Goal: Information Seeking & Learning: Learn about a topic

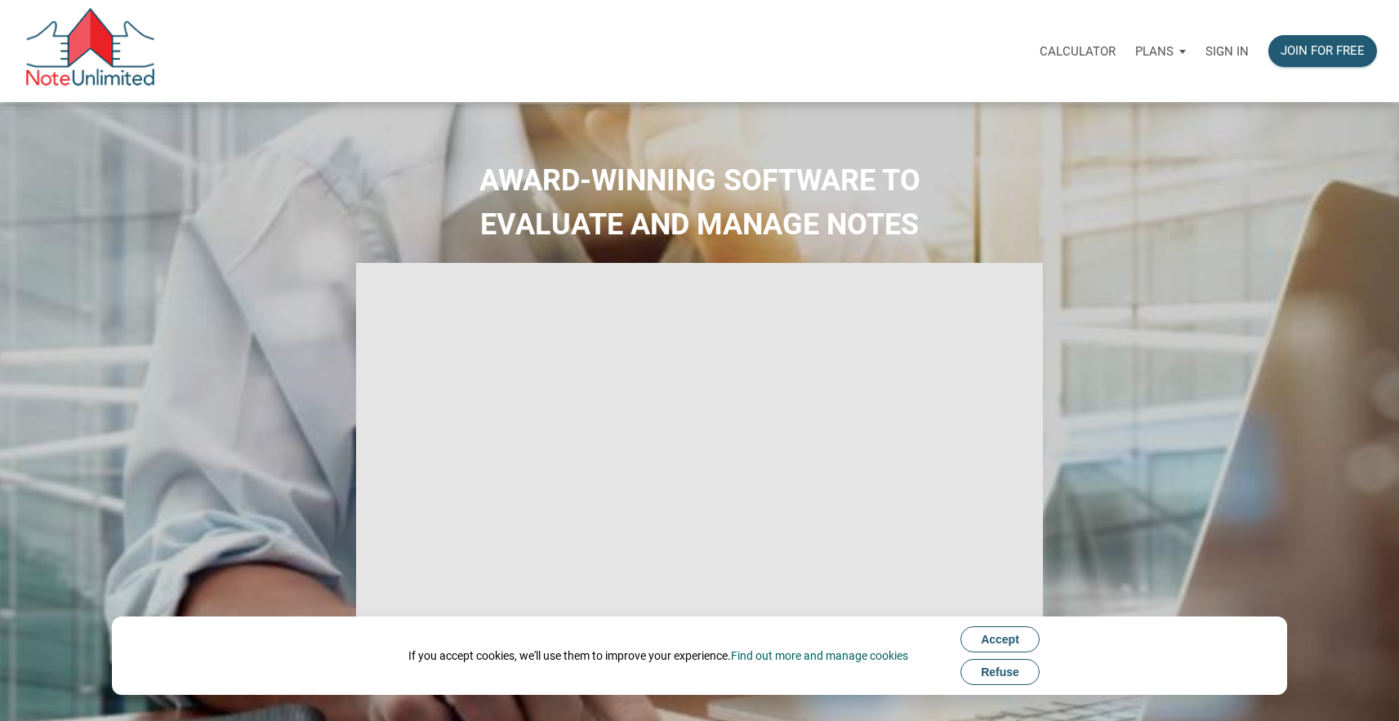
type input "Introduction to new features"
select select
click at [1204, 58] on div "Sign in" at bounding box center [1227, 50] width 63 height 51
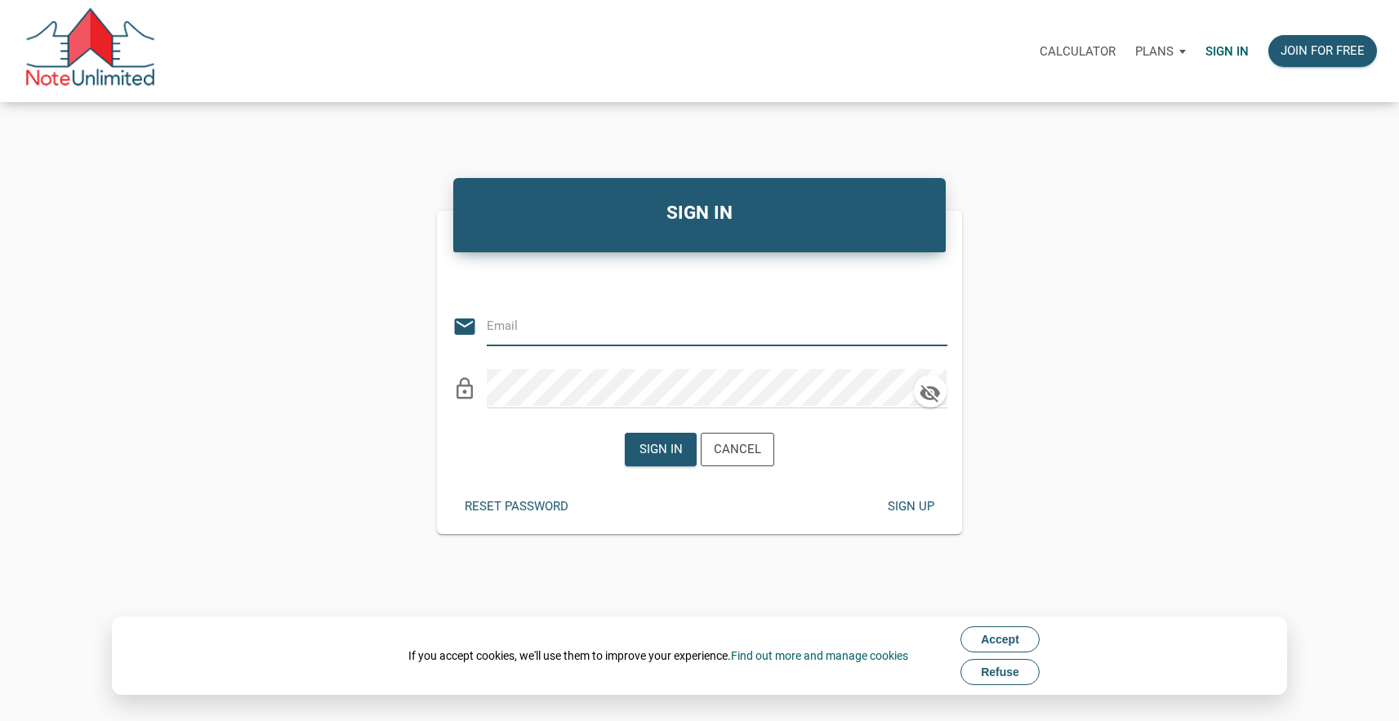
click at [568, 312] on input "email" at bounding box center [705, 325] width 436 height 37
type input "jerhaynes@yahoo.com"
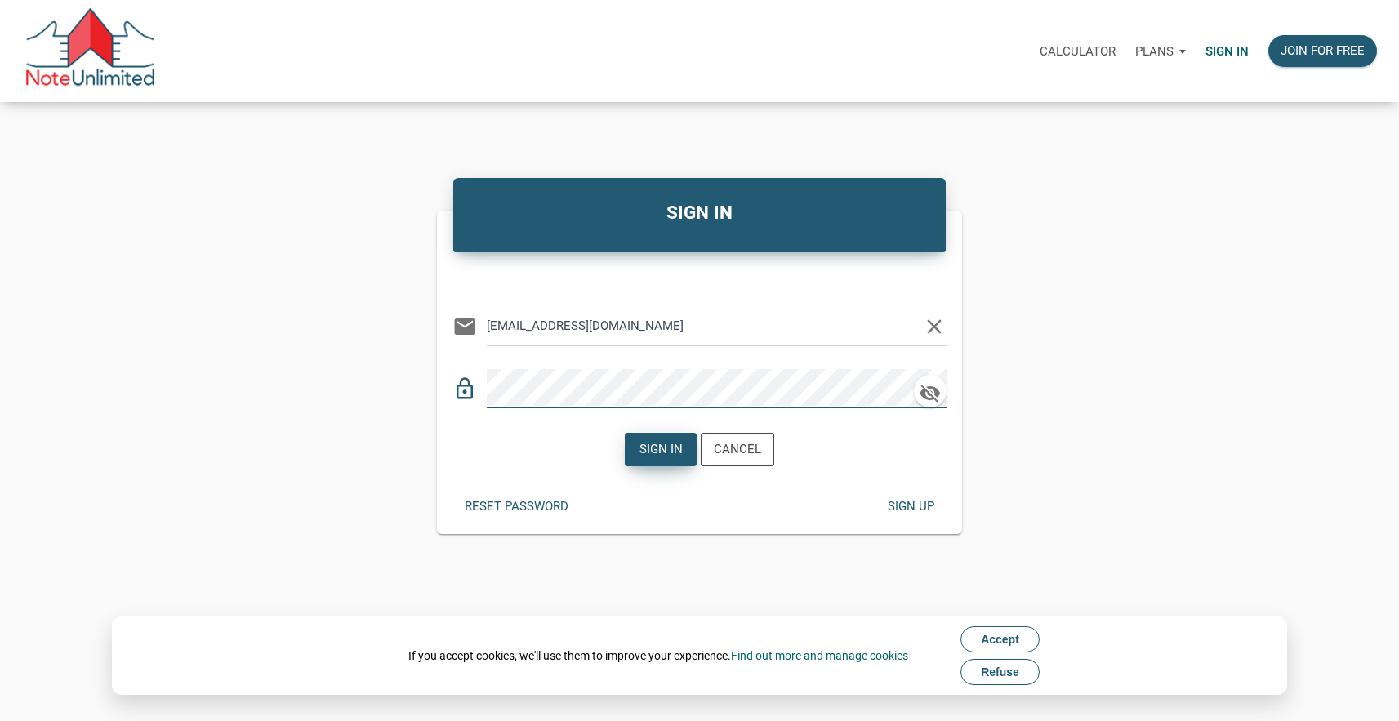
click at [649, 437] on div "Sign in" at bounding box center [661, 450] width 70 height 32
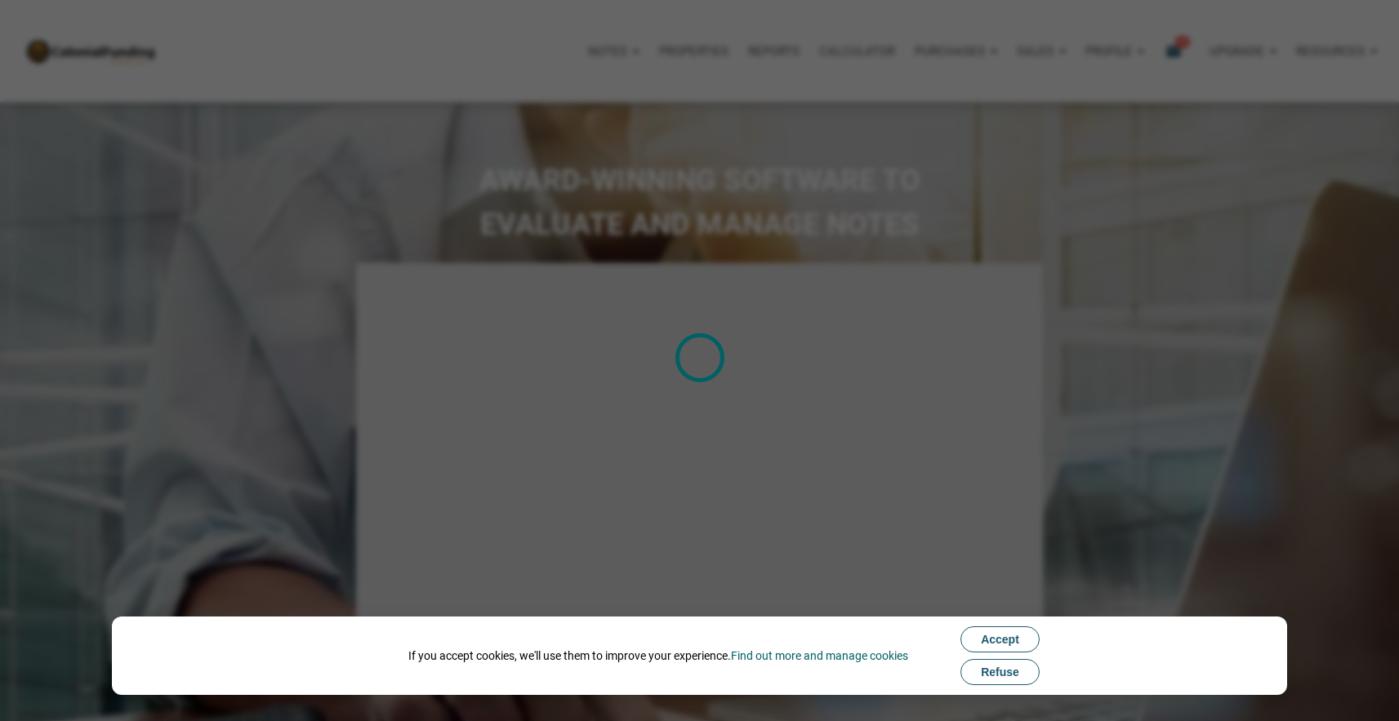
type input "Introduction to new features"
select select
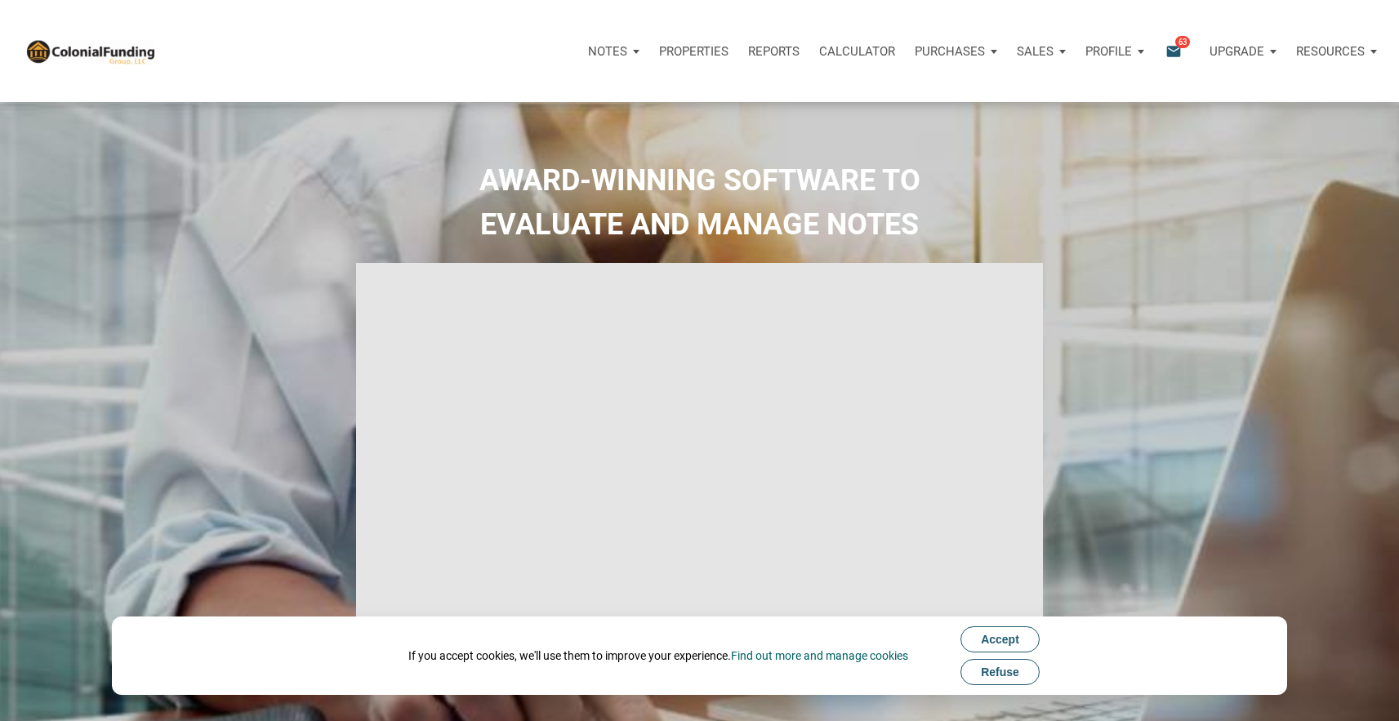
click at [1179, 45] on span "63" at bounding box center [1182, 41] width 15 height 13
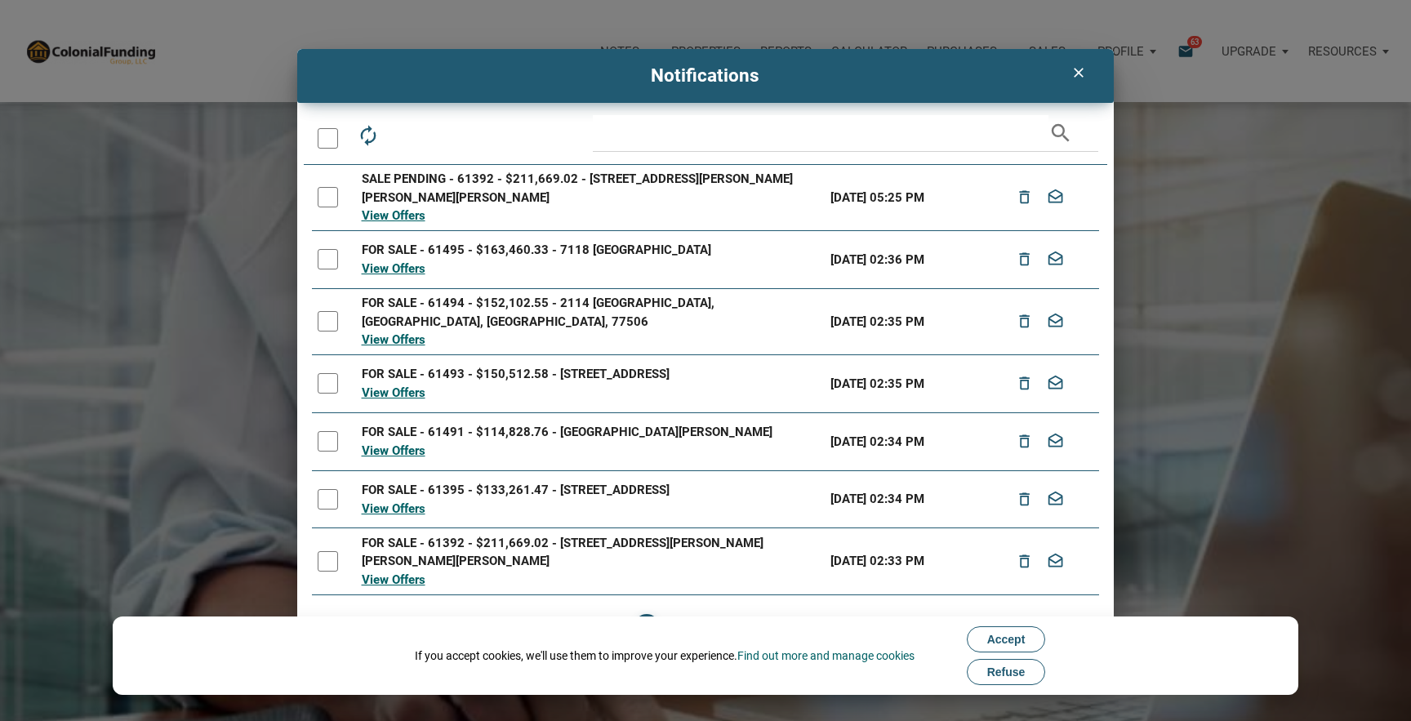
drag, startPoint x: 1161, startPoint y: 105, endPoint x: 1157, endPoint y: 84, distance: 20.7
click at [1161, 105] on div "clear Notifications autorenew delete_outline drafts email search SALE PENDING -…" at bounding box center [705, 360] width 1411 height 622
click at [1135, 56] on div "clear Notifications autorenew delete_outline drafts email search SALE PENDING -…" at bounding box center [705, 360] width 1411 height 622
click at [1089, 66] on div "clear" at bounding box center [1079, 72] width 42 height 31
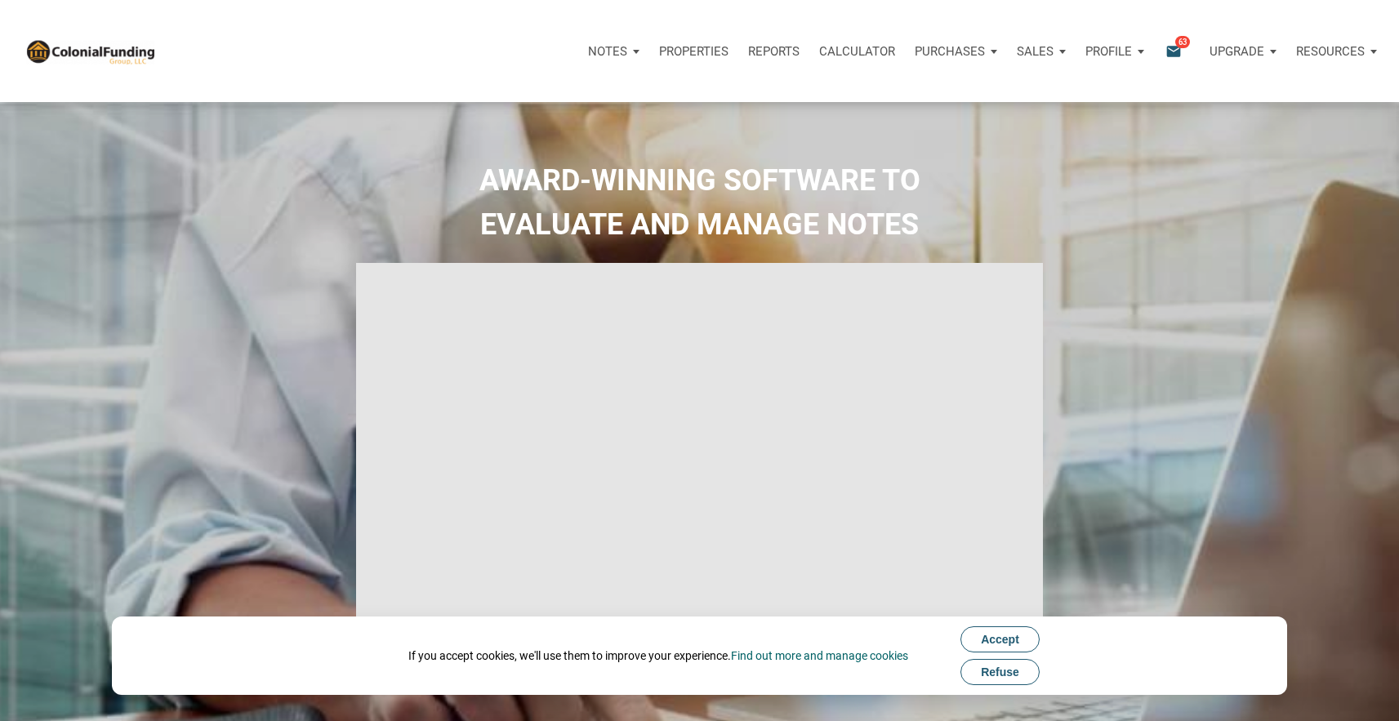
click at [1120, 53] on p "Profile" at bounding box center [1108, 51] width 47 height 15
drag, startPoint x: 1228, startPoint y: 89, endPoint x: 1207, endPoint y: 88, distance: 21.3
click at [1228, 89] on div "Notes Dashboard Transactions Properties Reports Calculator Purchases Offers Ord…" at bounding box center [705, 51] width 1387 height 102
click at [605, 44] on p "Notes" at bounding box center [607, 51] width 39 height 15
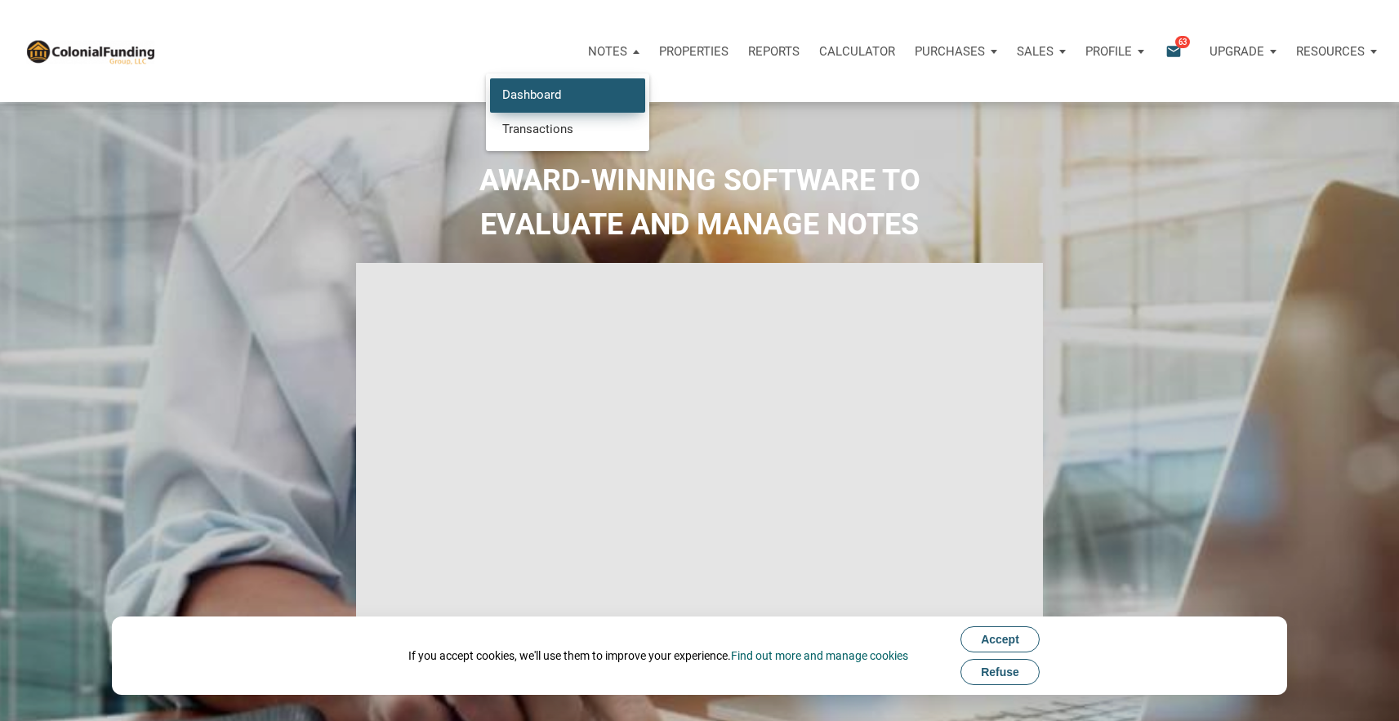
click at [579, 100] on link "Dashboard" at bounding box center [567, 94] width 155 height 33
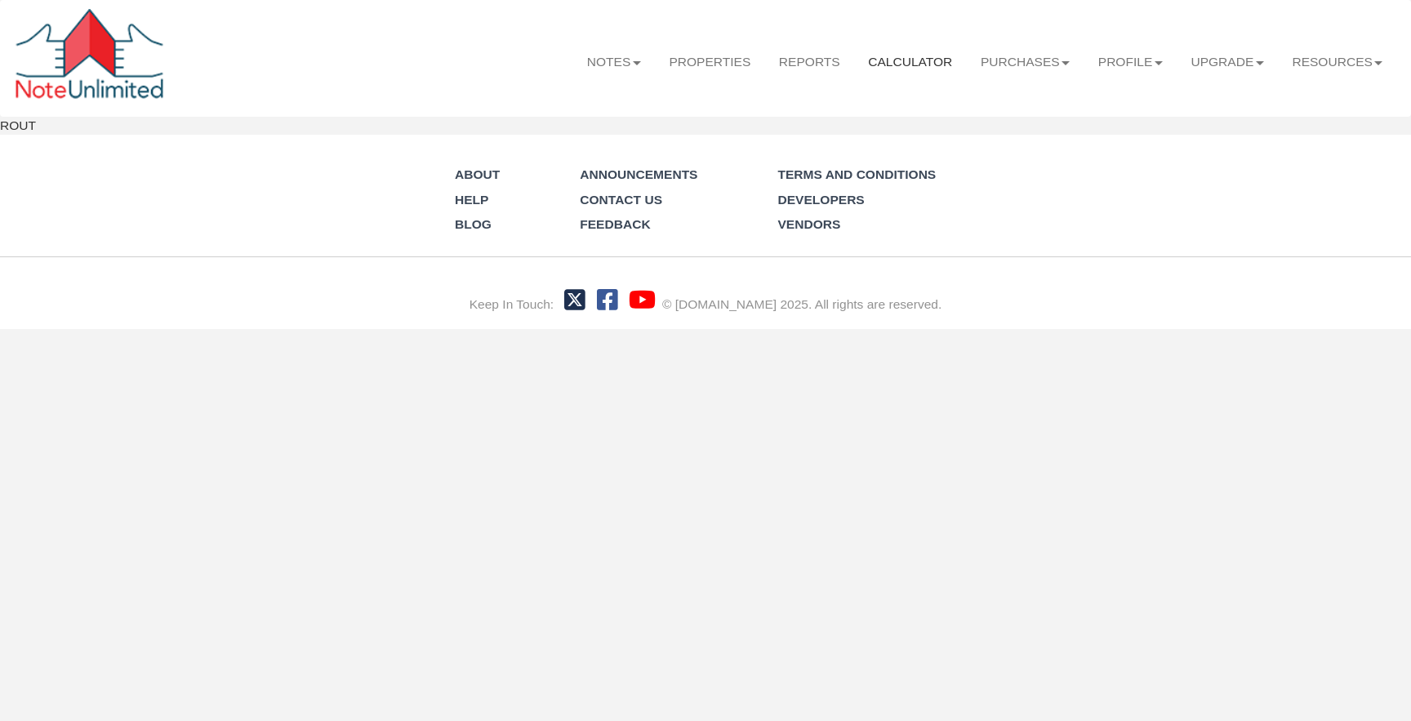
click at [949, 53] on link "Calculator" at bounding box center [910, 62] width 113 height 45
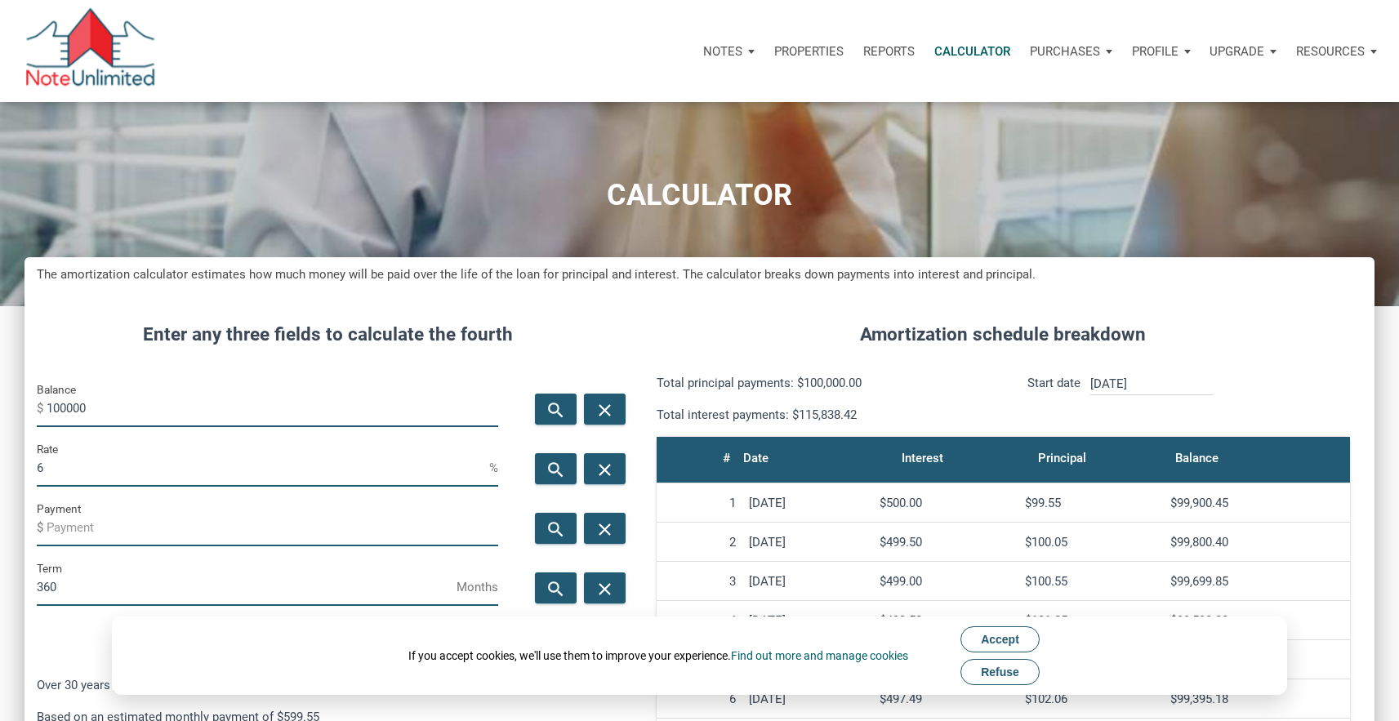
scroll to position [854, 1350]
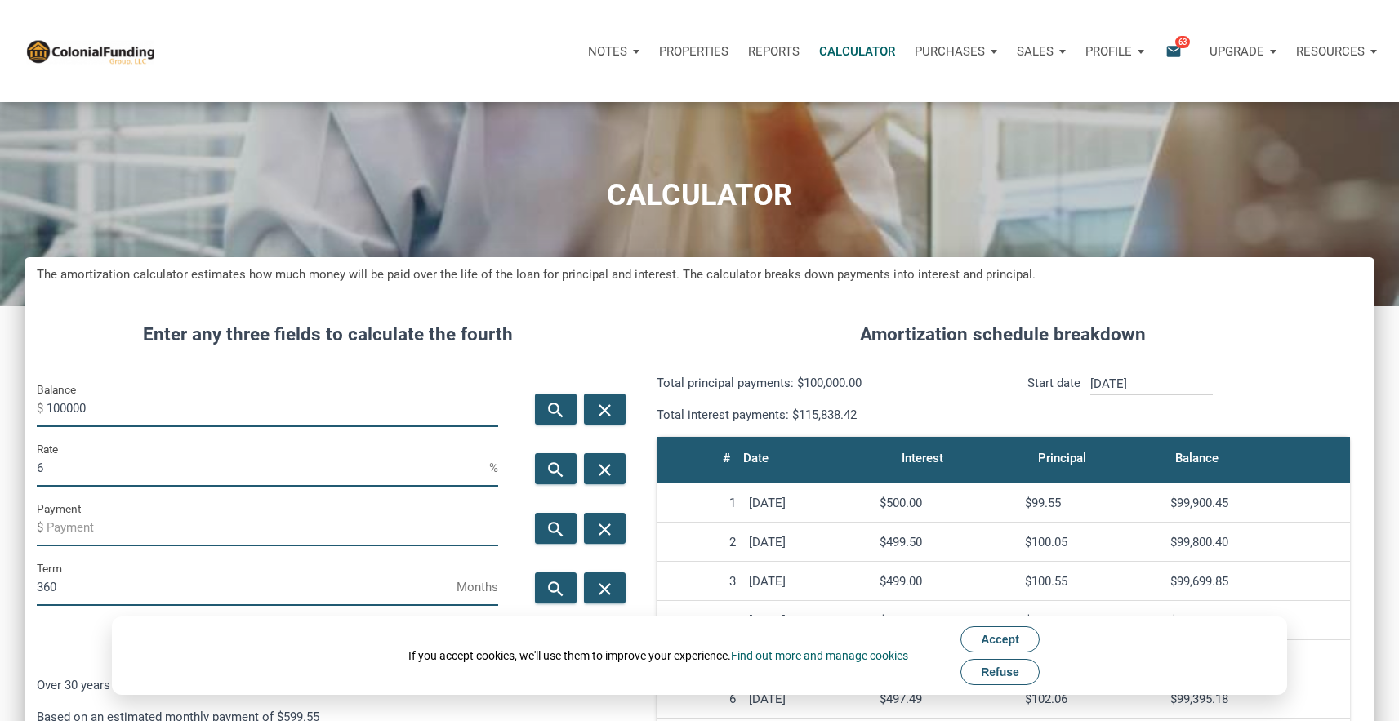
click at [649, 53] on div "Purchases" at bounding box center [613, 51] width 71 height 49
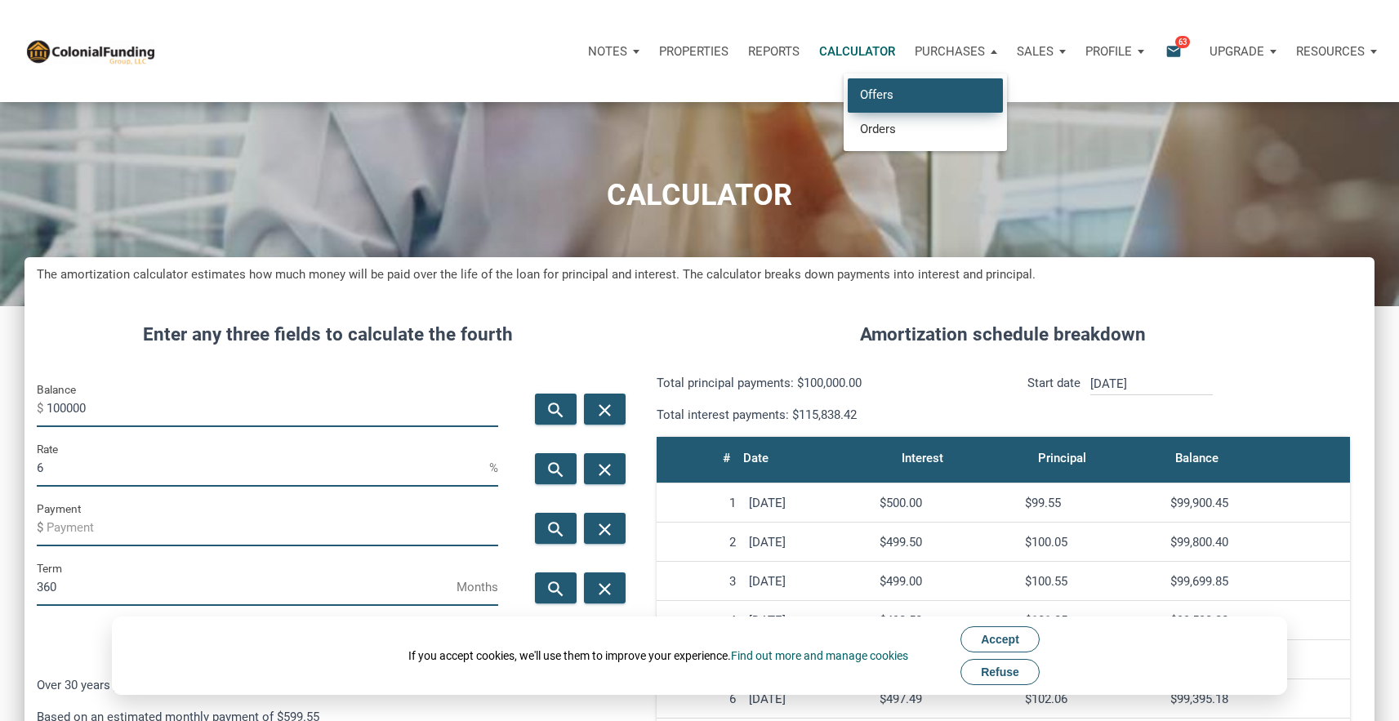
click at [960, 96] on link "Offers" at bounding box center [925, 94] width 155 height 33
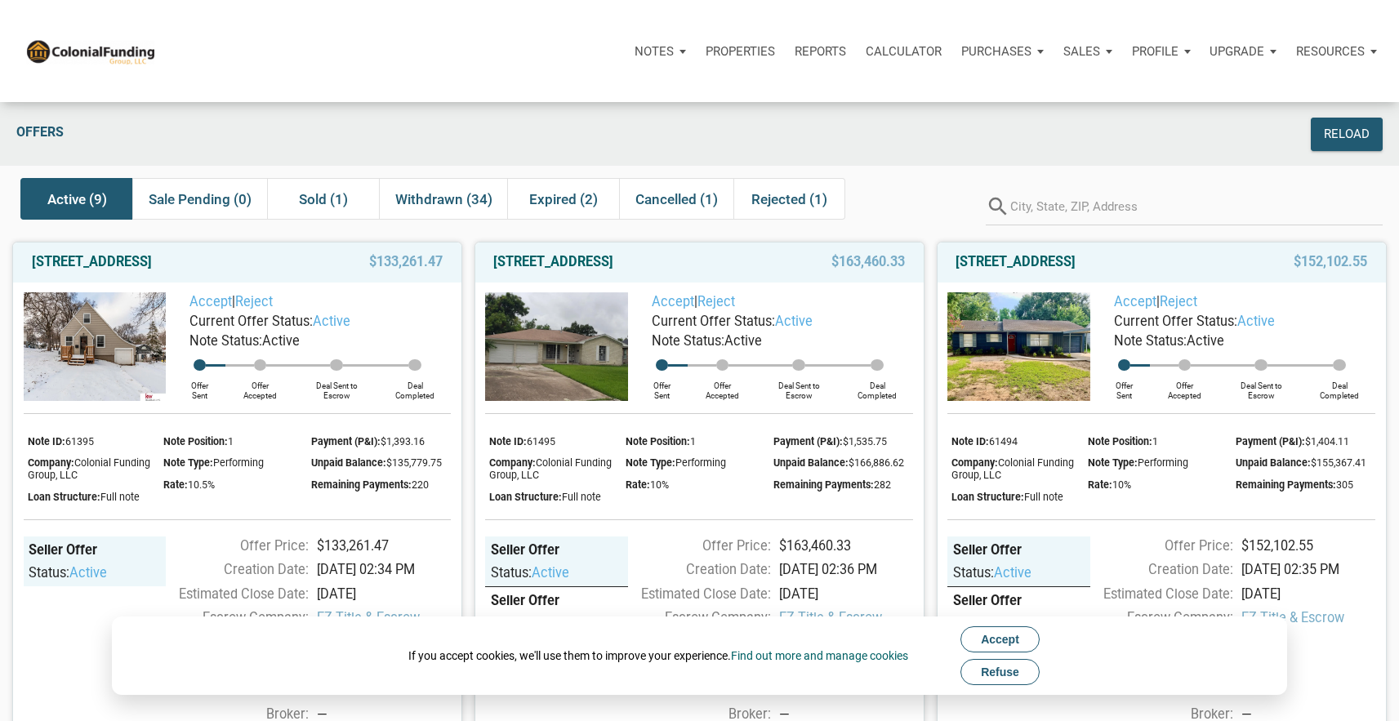
click at [998, 669] on span "Refuse" at bounding box center [1000, 672] width 38 height 13
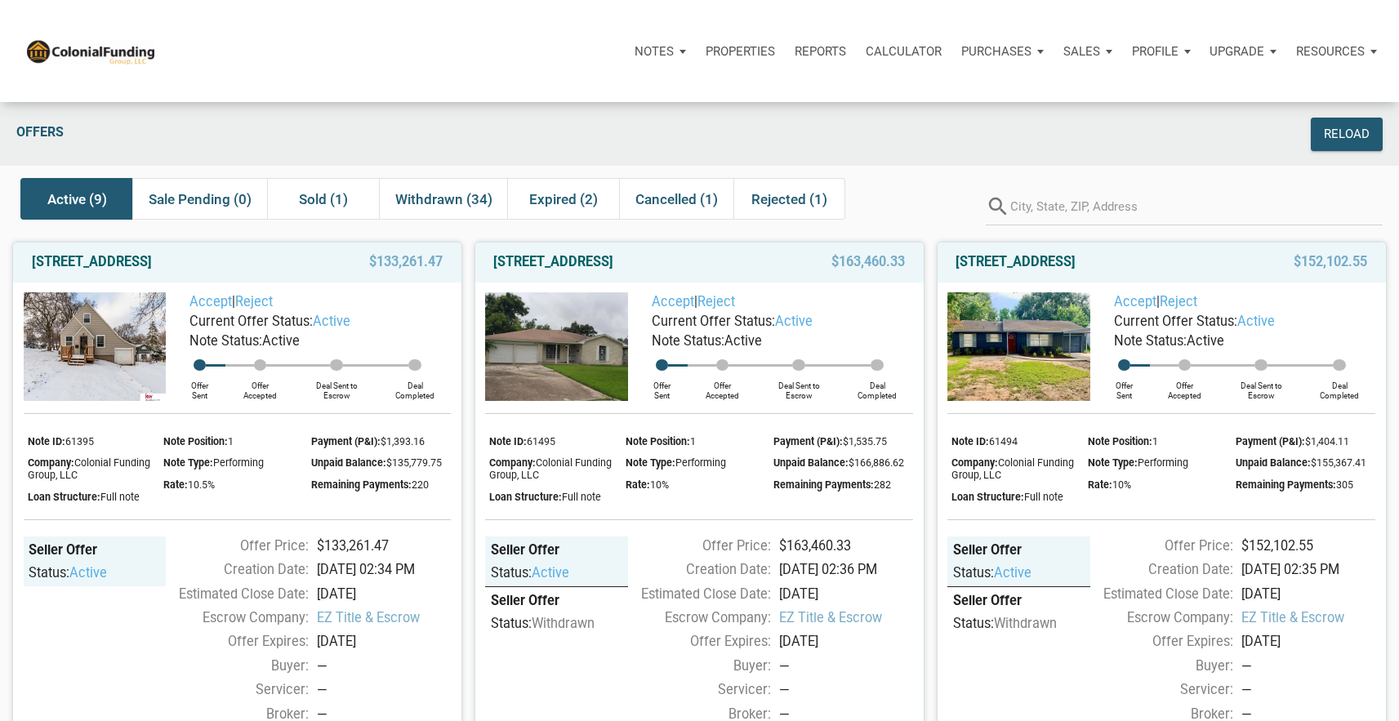
click at [1005, 53] on ul "Notes Dashboard Transactions Properties Reports Calculator Purchases Offers Ord…" at bounding box center [1006, 51] width 762 height 49
click at [649, 52] on div "Purchases" at bounding box center [613, 51] width 71 height 49
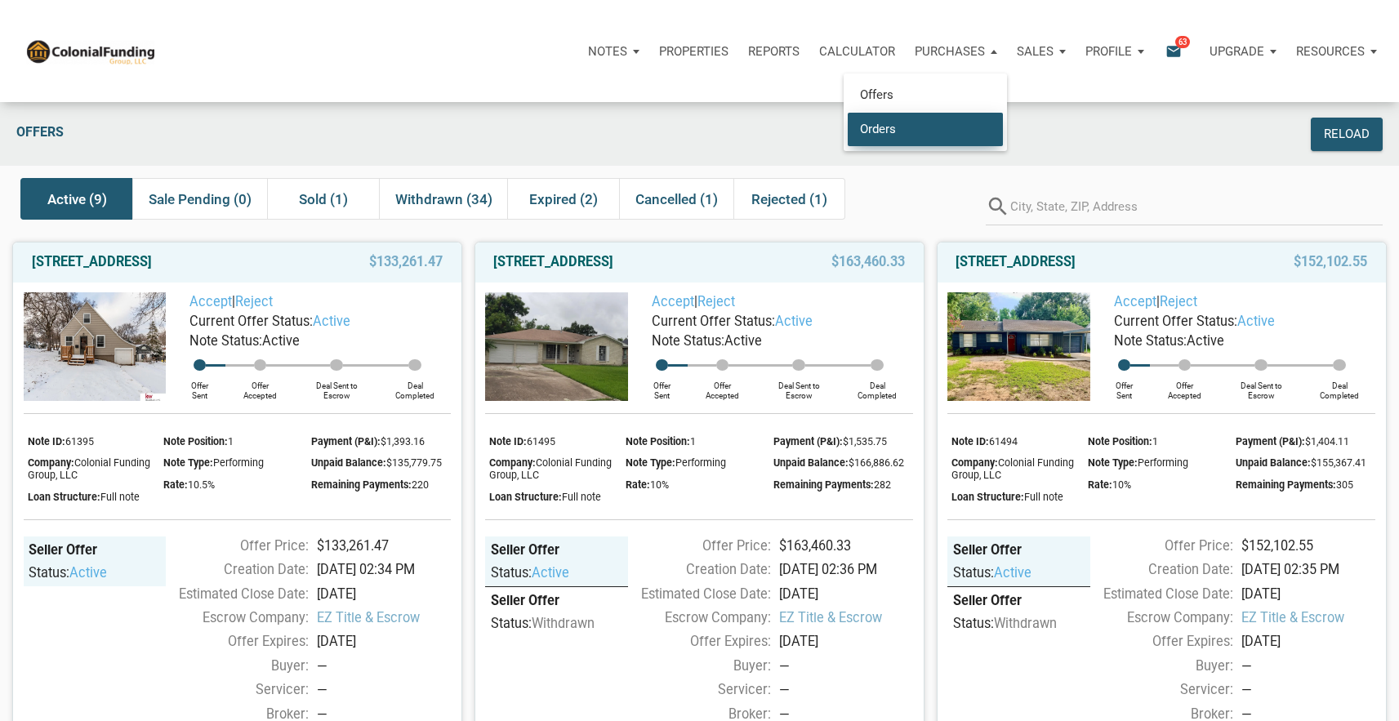
click at [935, 131] on link "Orders" at bounding box center [925, 128] width 155 height 33
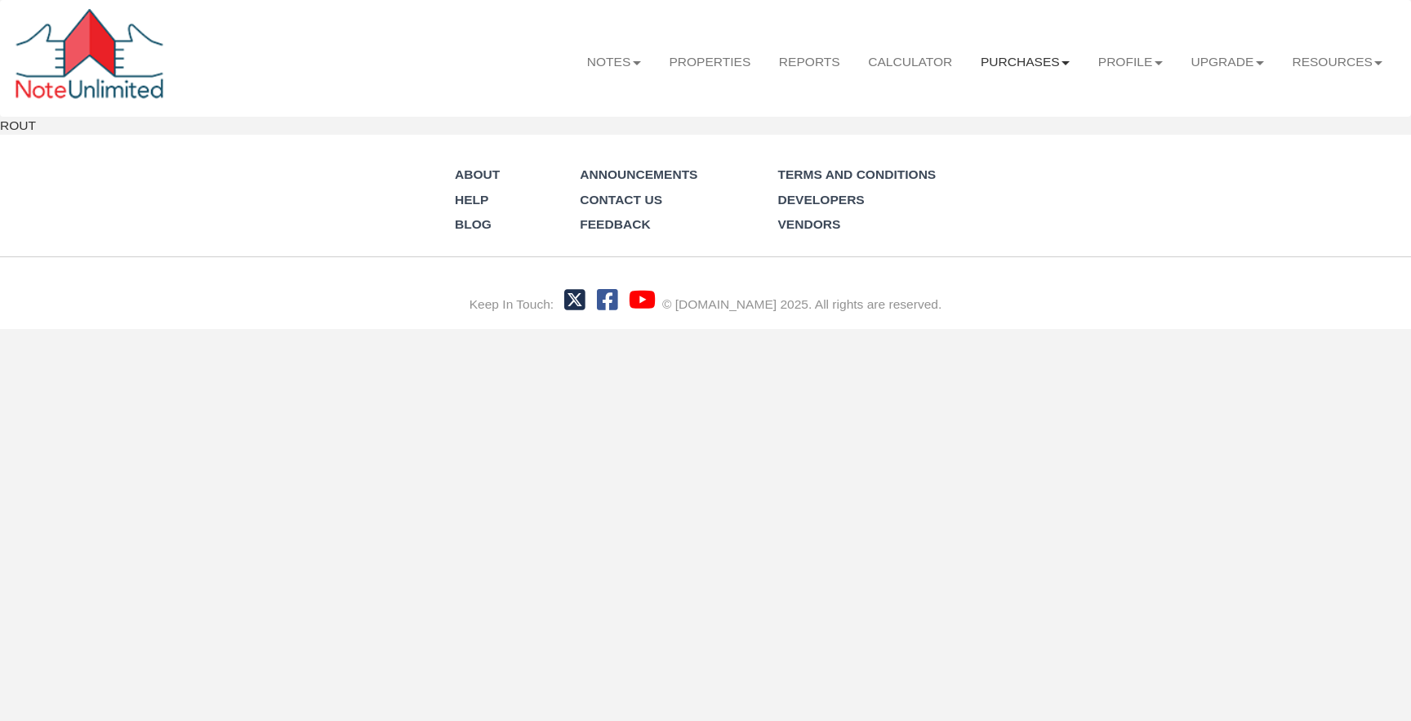
click at [1004, 63] on link "Purchases" at bounding box center [1026, 62] width 118 height 45
click at [988, 94] on link "Offers" at bounding box center [1001, 103] width 163 height 25
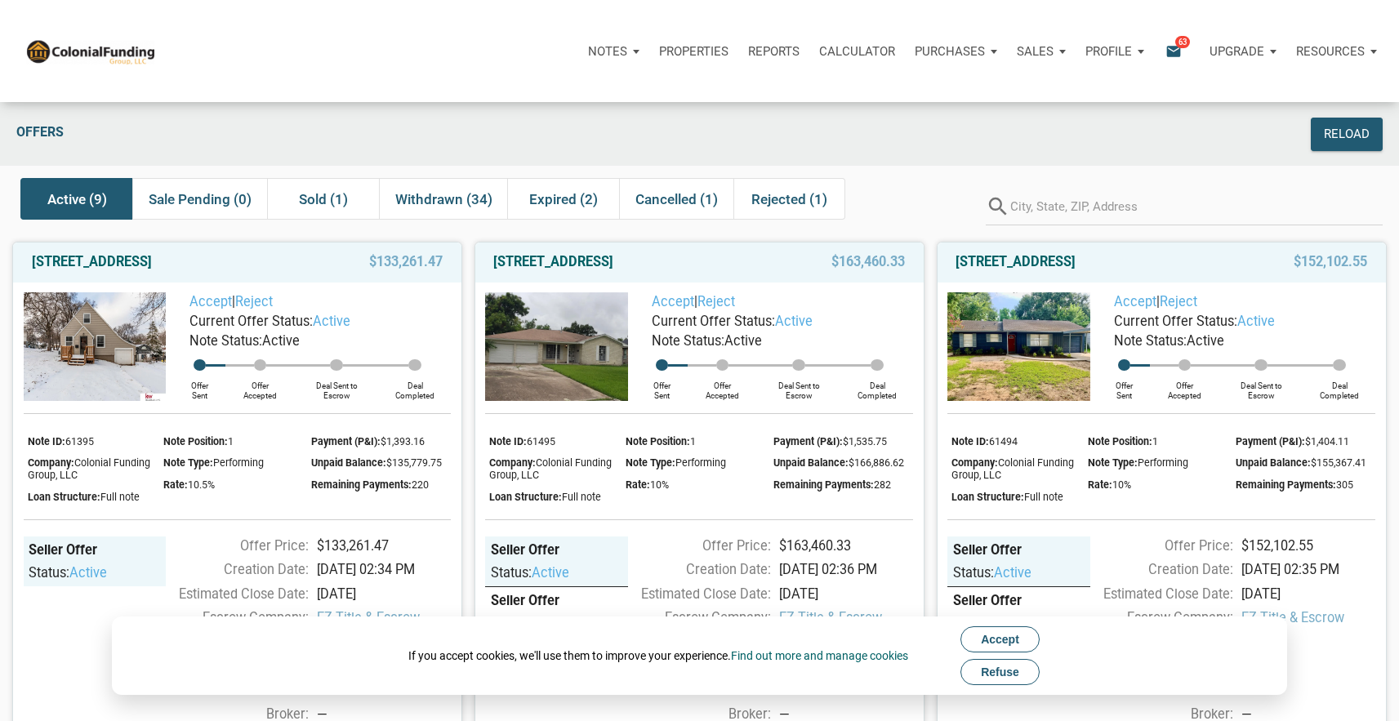
click at [987, 667] on span "Refuse" at bounding box center [1000, 672] width 38 height 13
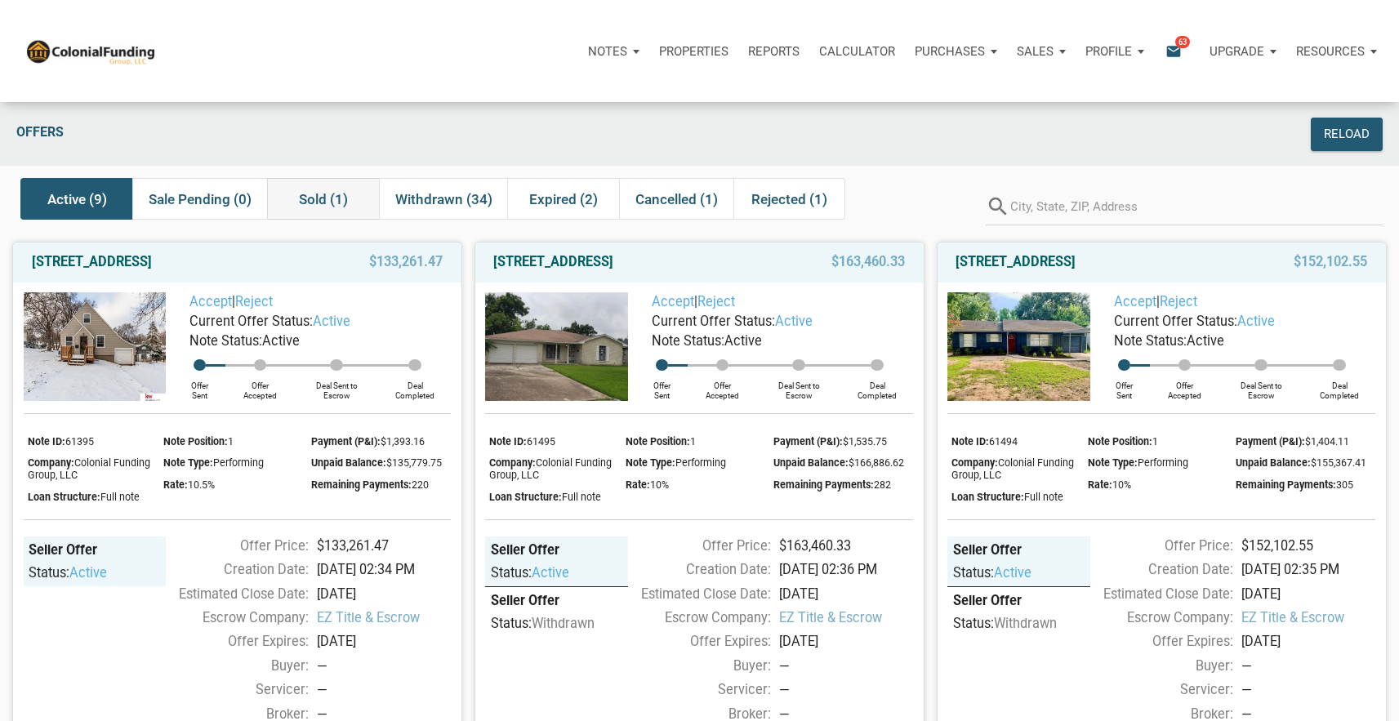
click at [327, 200] on span "Sold (1)" at bounding box center [323, 199] width 49 height 20
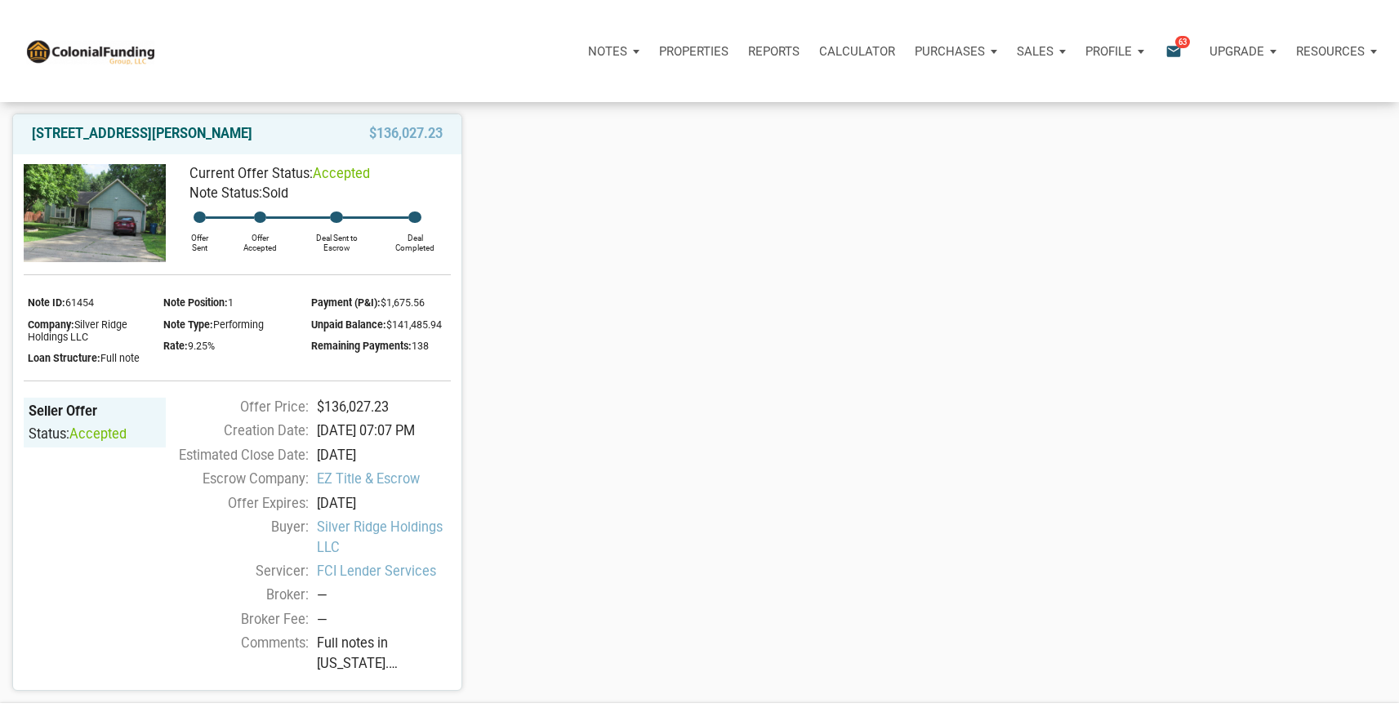
scroll to position [127, 0]
click at [220, 130] on link "7369 Salazar Dr., Indianapolis, IN, 46214" at bounding box center [142, 135] width 221 height 20
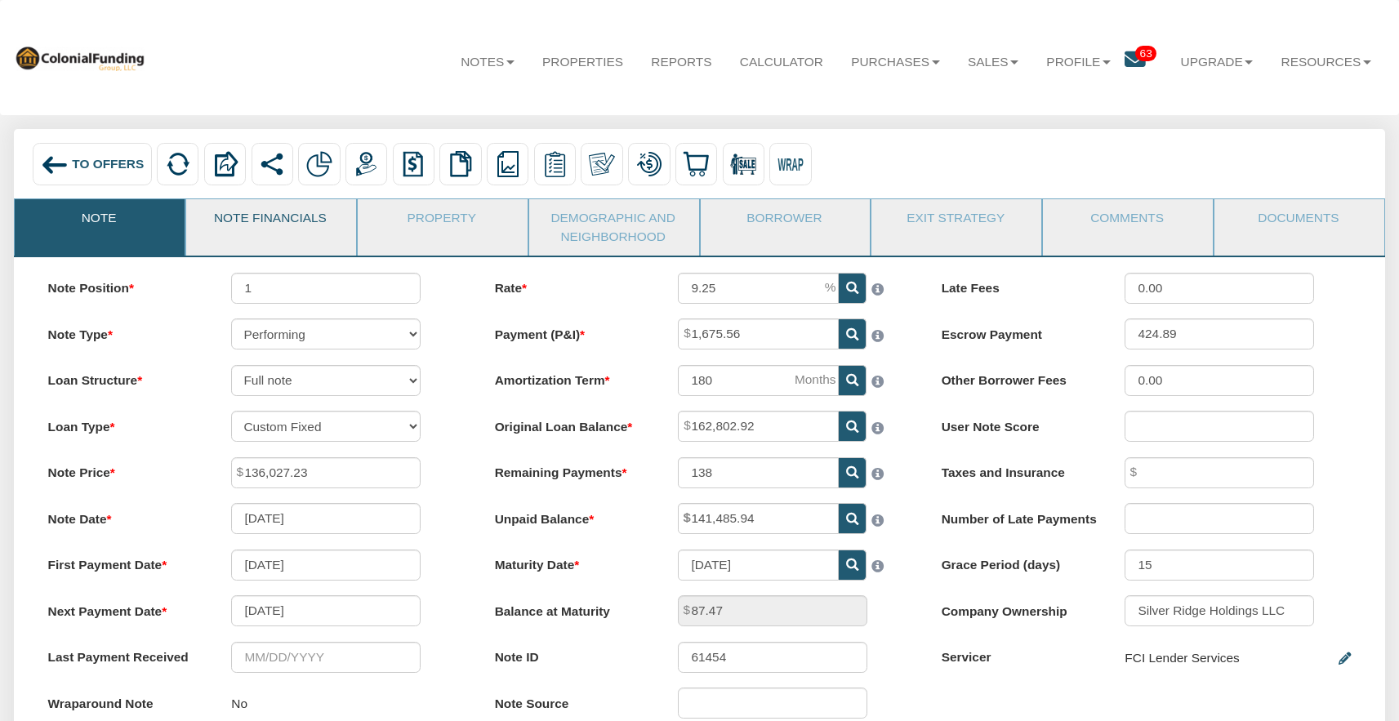
click at [294, 230] on link "Note Financials" at bounding box center [270, 219] width 168 height 41
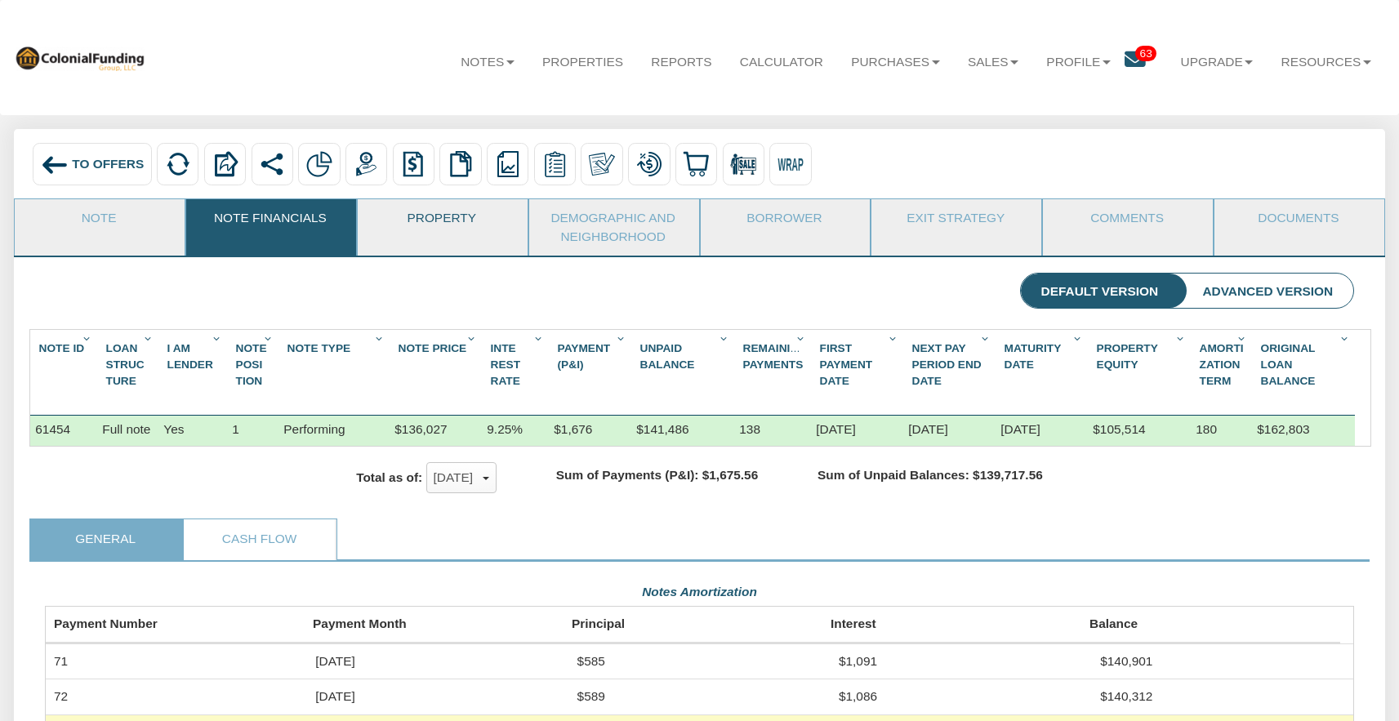
scroll to position [328, 1309]
click at [101, 197] on div "To Offers Delete with property Delete only note Redeeming and Non-Redeeming Sum…" at bounding box center [699, 163] width 1371 height 69
click at [94, 226] on link "Note" at bounding box center [99, 219] width 168 height 41
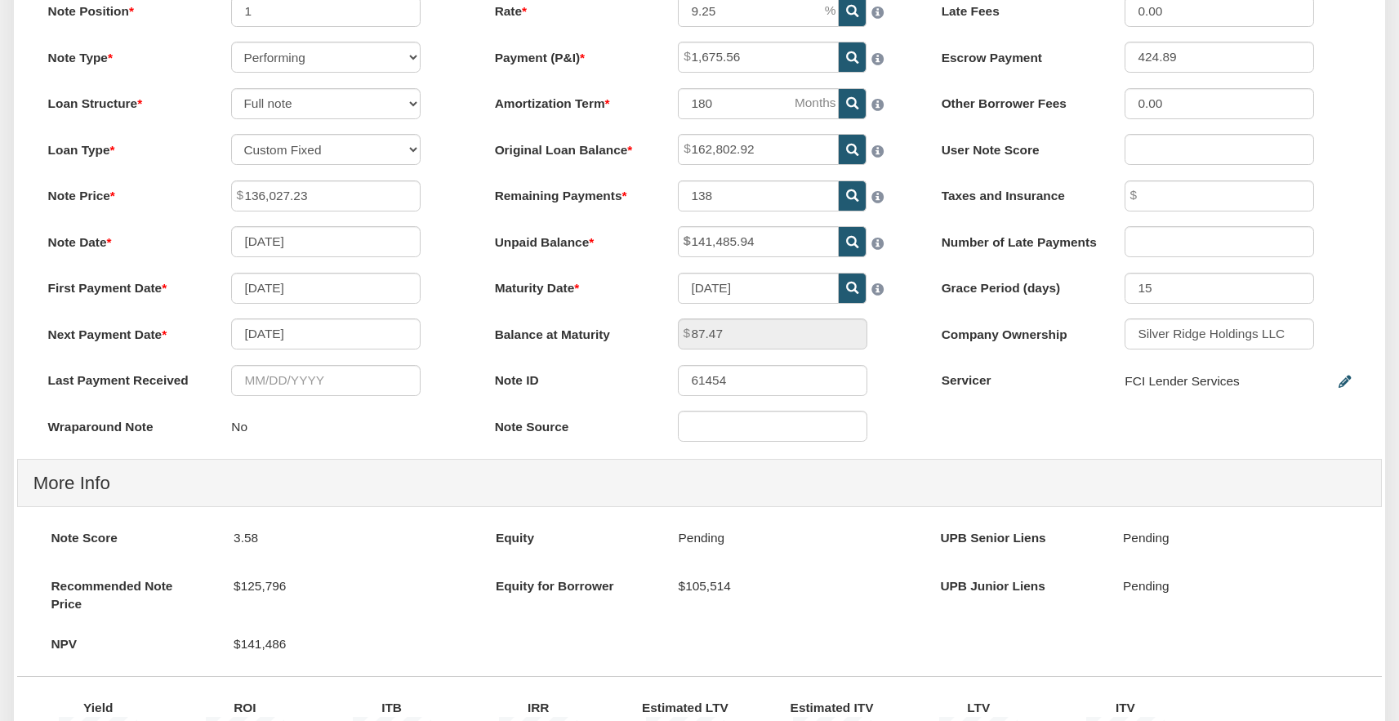
scroll to position [247, 0]
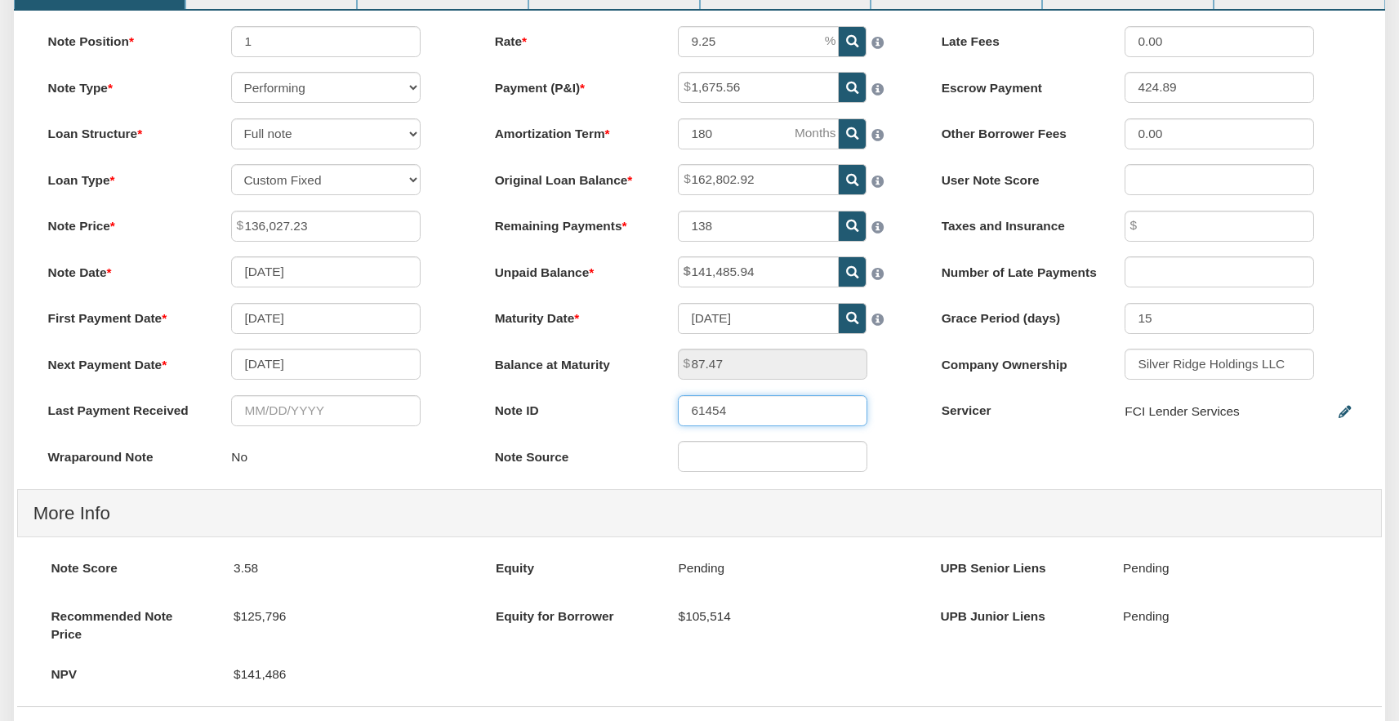
drag, startPoint x: 728, startPoint y: 412, endPoint x: 662, endPoint y: 403, distance: 66.1
click at [663, 403] on div "61454" at bounding box center [773, 410] width 221 height 31
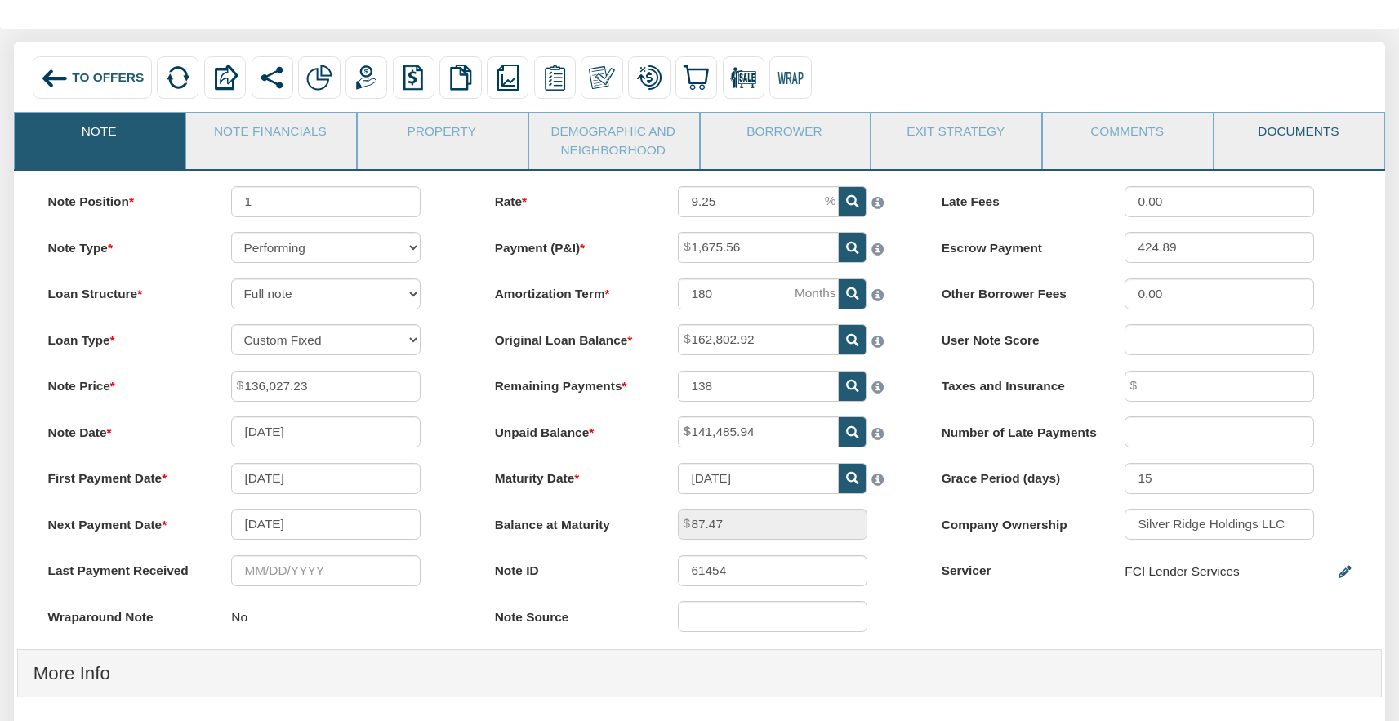
click at [1290, 145] on link "Documents" at bounding box center [1299, 133] width 168 height 41
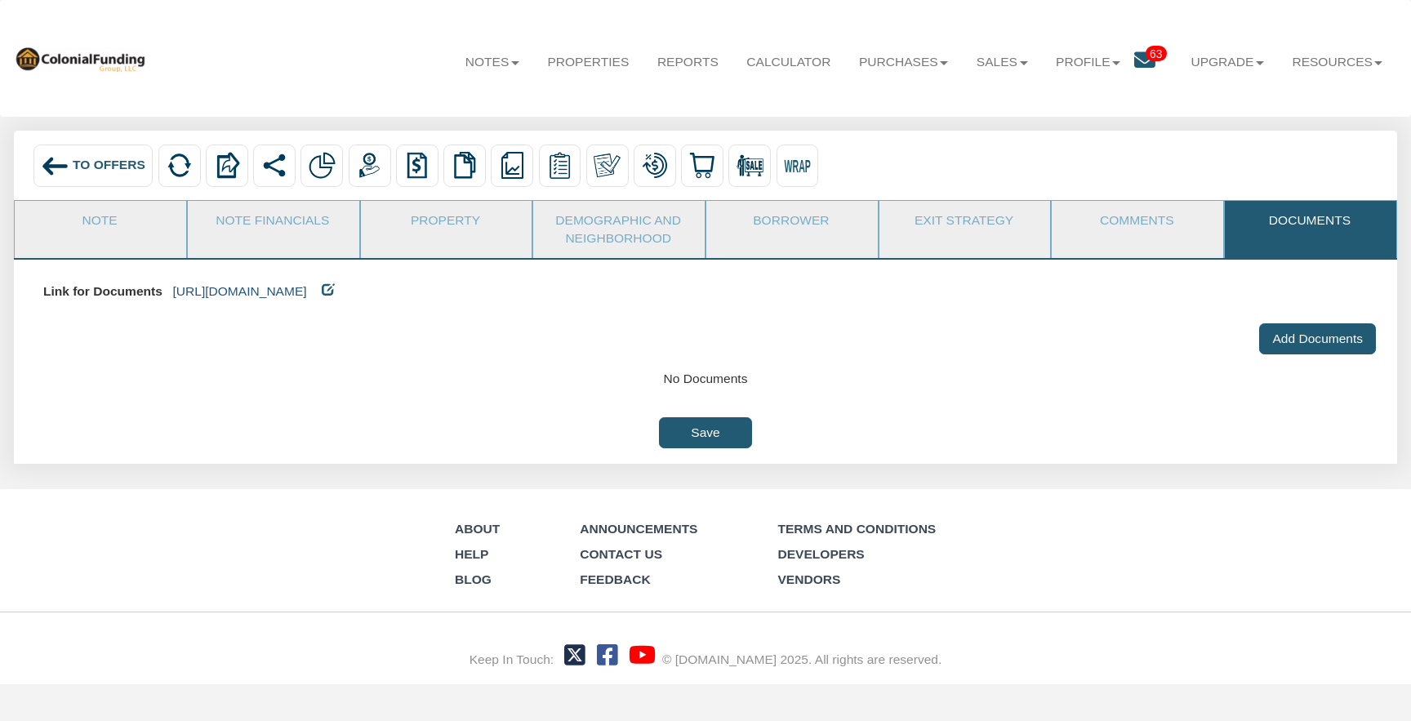
click at [306, 284] on link "https://colonialfundinggroup.sharepoint.com/:f:/s/operationsteam/EttPWWxtNStMmr…" at bounding box center [239, 291] width 134 height 14
click at [153, 235] on link "Note" at bounding box center [100, 221] width 170 height 41
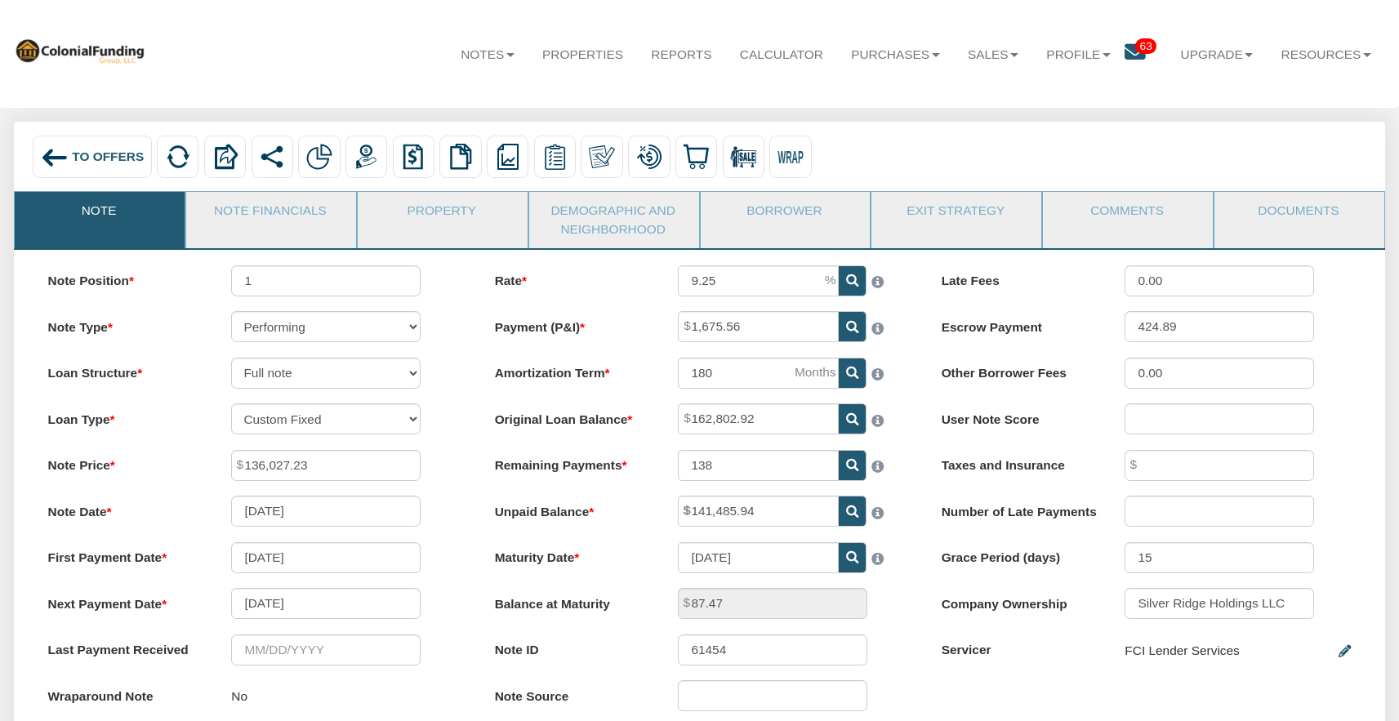
scroll to position [27, 0]
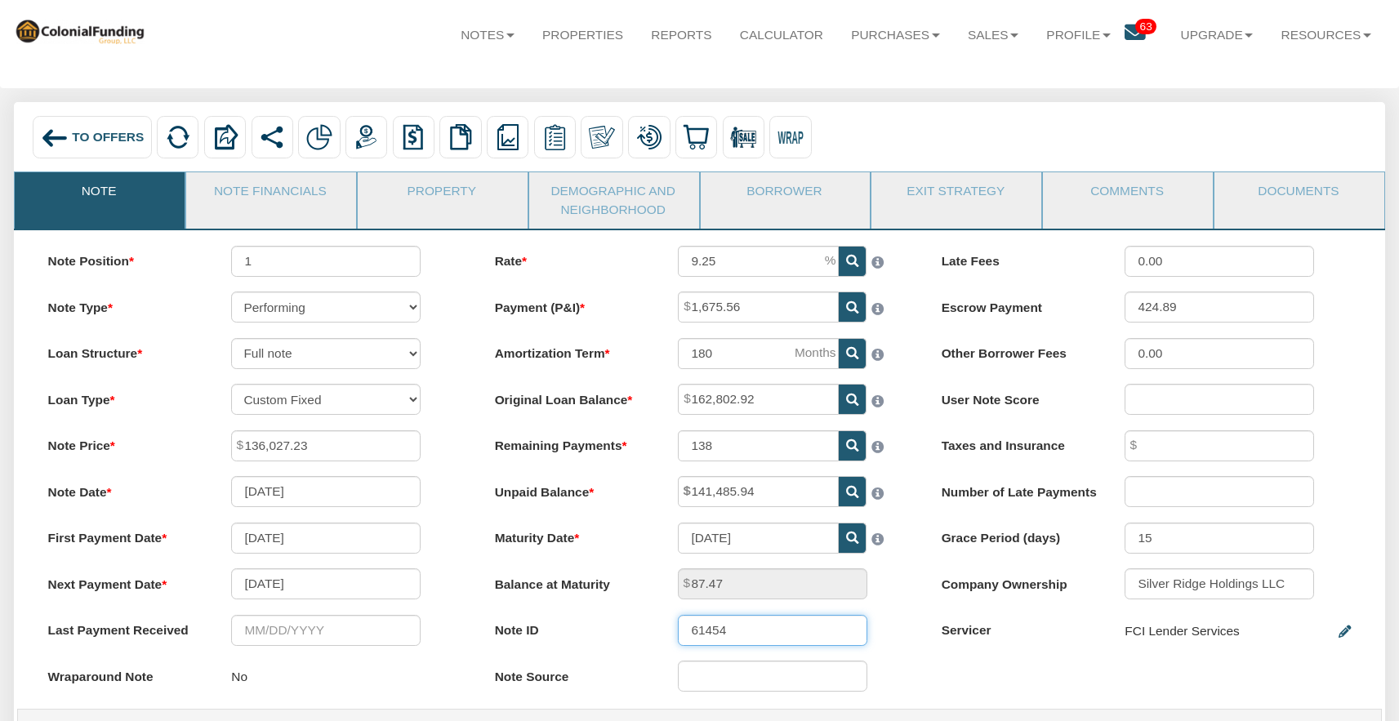
drag, startPoint x: 775, startPoint y: 640, endPoint x: 645, endPoint y: 626, distance: 130.6
click at [645, 626] on div "Note ID 61454" at bounding box center [699, 630] width 440 height 31
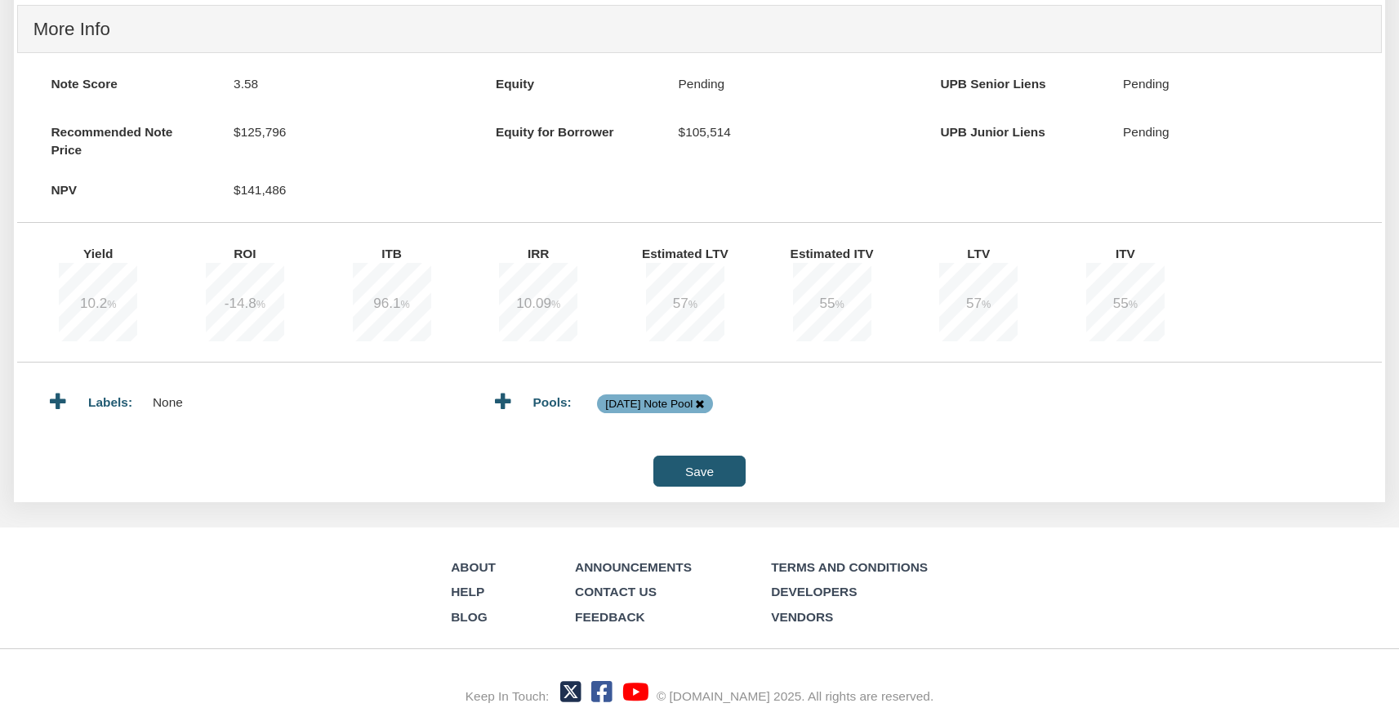
scroll to position [164, 0]
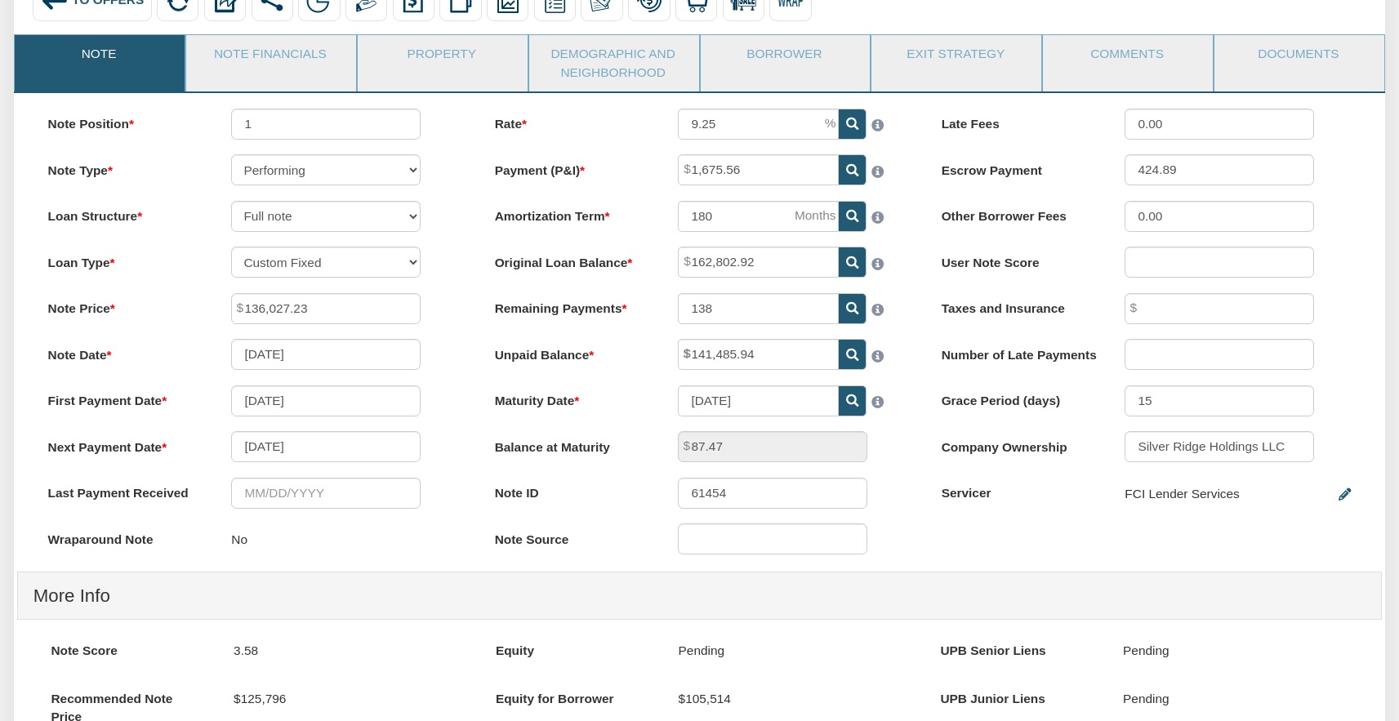
click at [438, 80] on li "Property" at bounding box center [443, 62] width 172 height 57
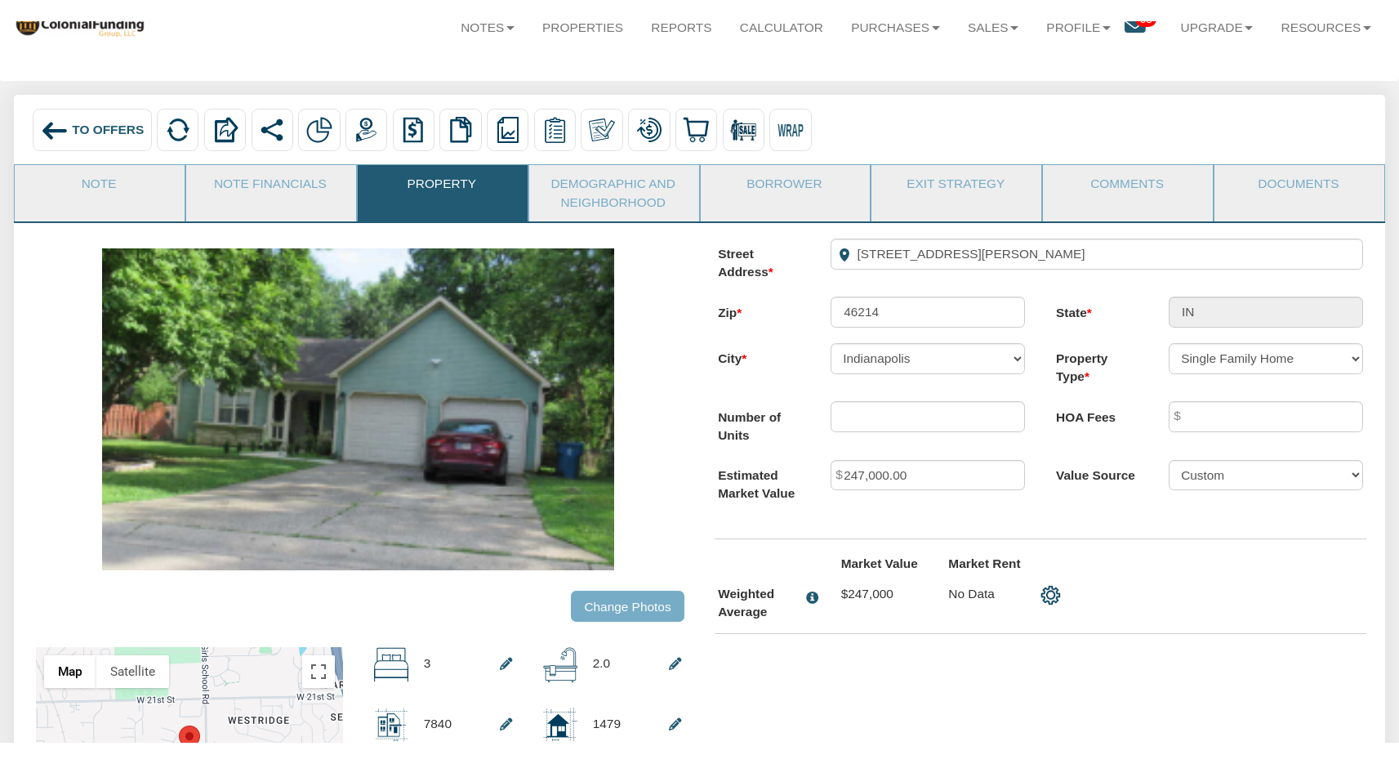
scroll to position [0, 0]
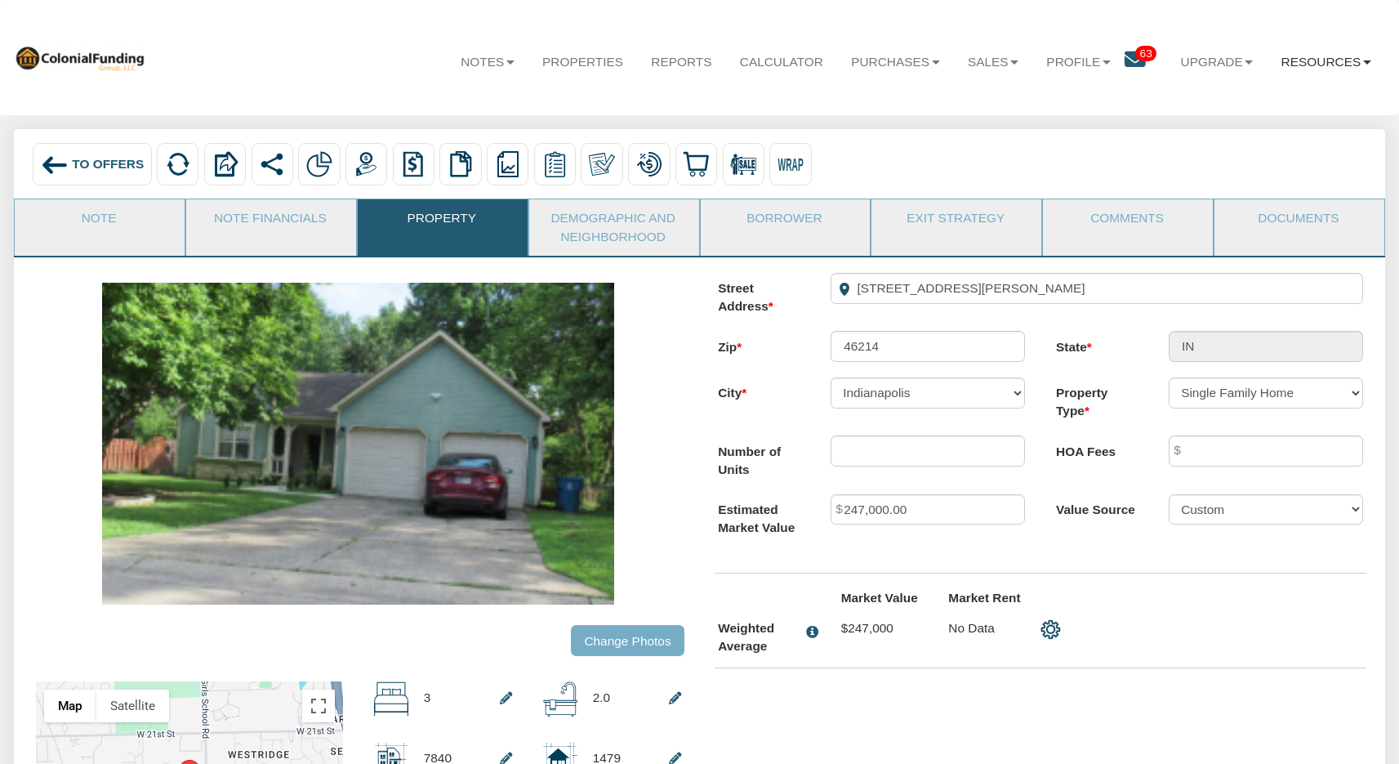
click at [1336, 60] on link "Resources" at bounding box center [1326, 61] width 118 height 44
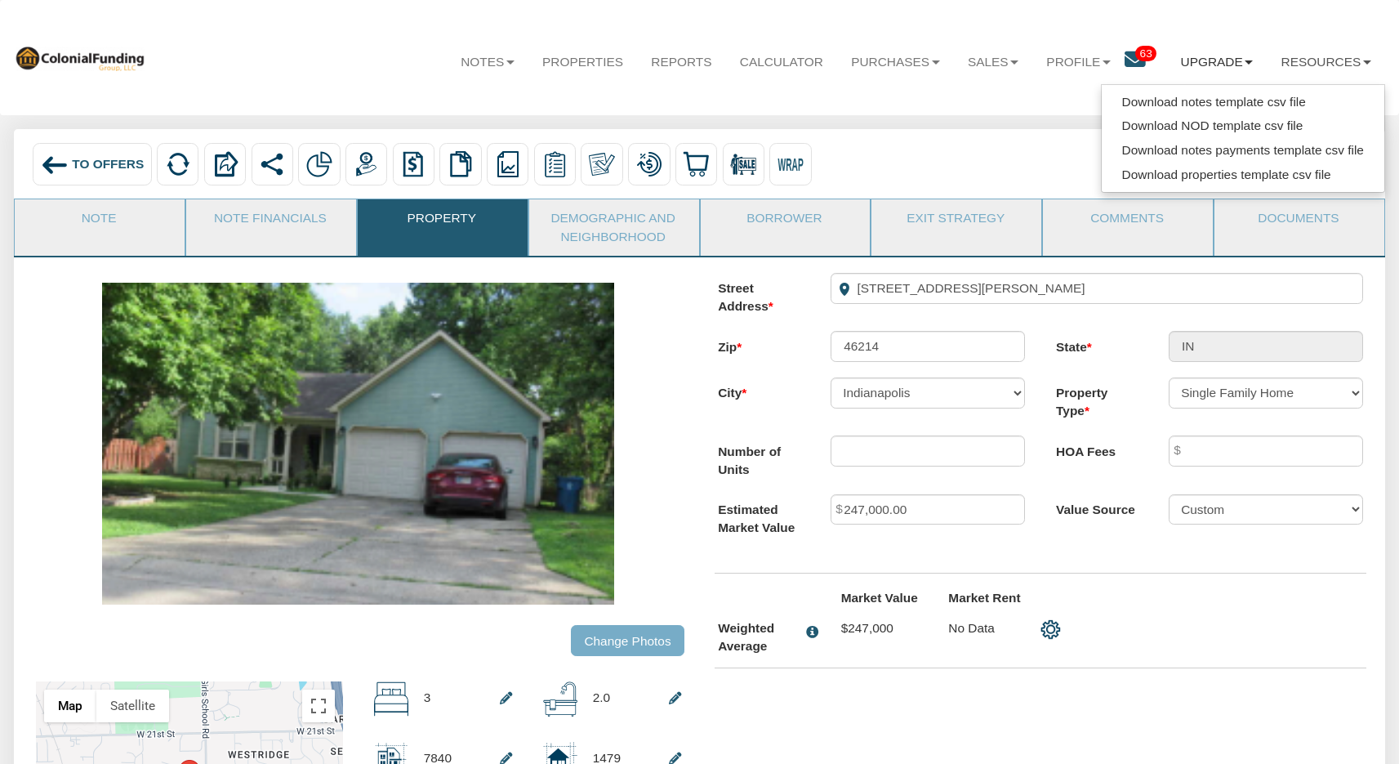
click at [1196, 63] on link "Upgrade" at bounding box center [1216, 61] width 100 height 44
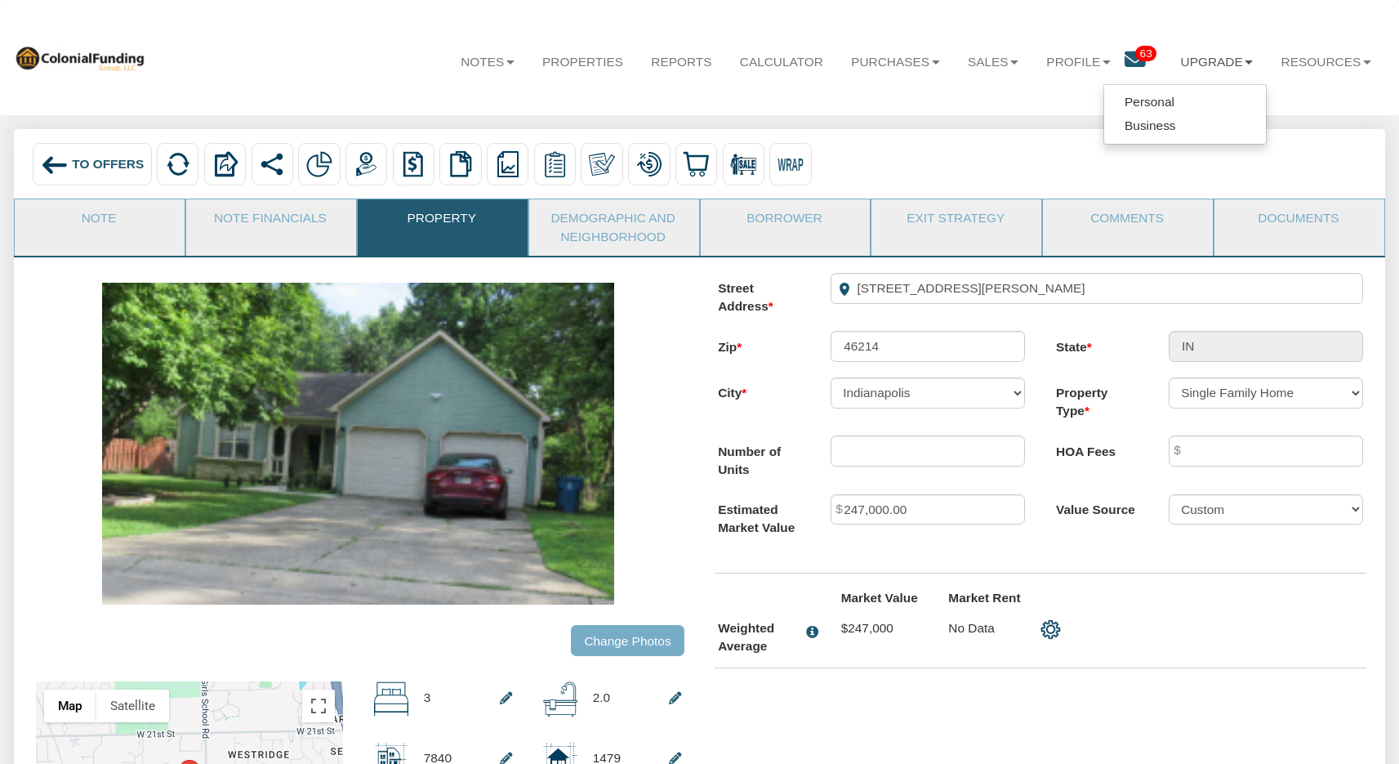
click at [1190, 31] on li "Upgrade Personal Business" at bounding box center [1216, 49] width 100 height 70
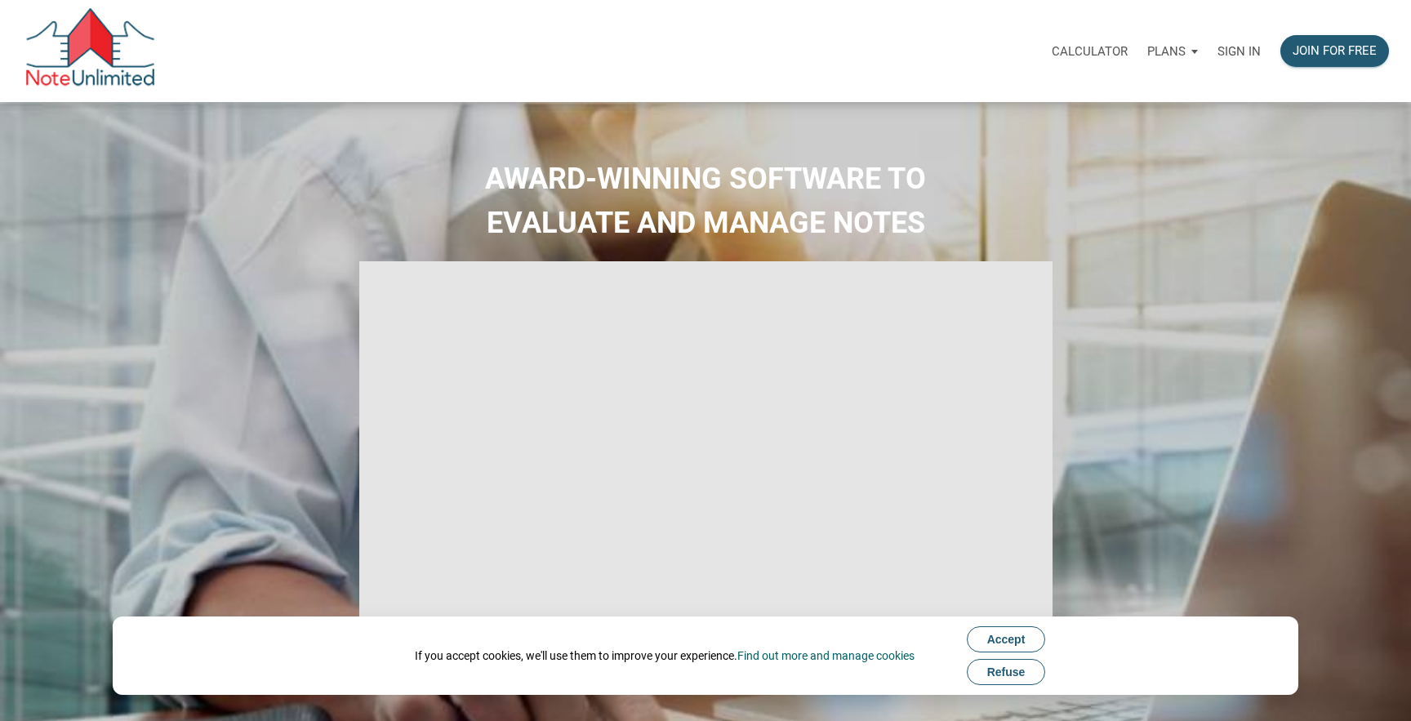
select select
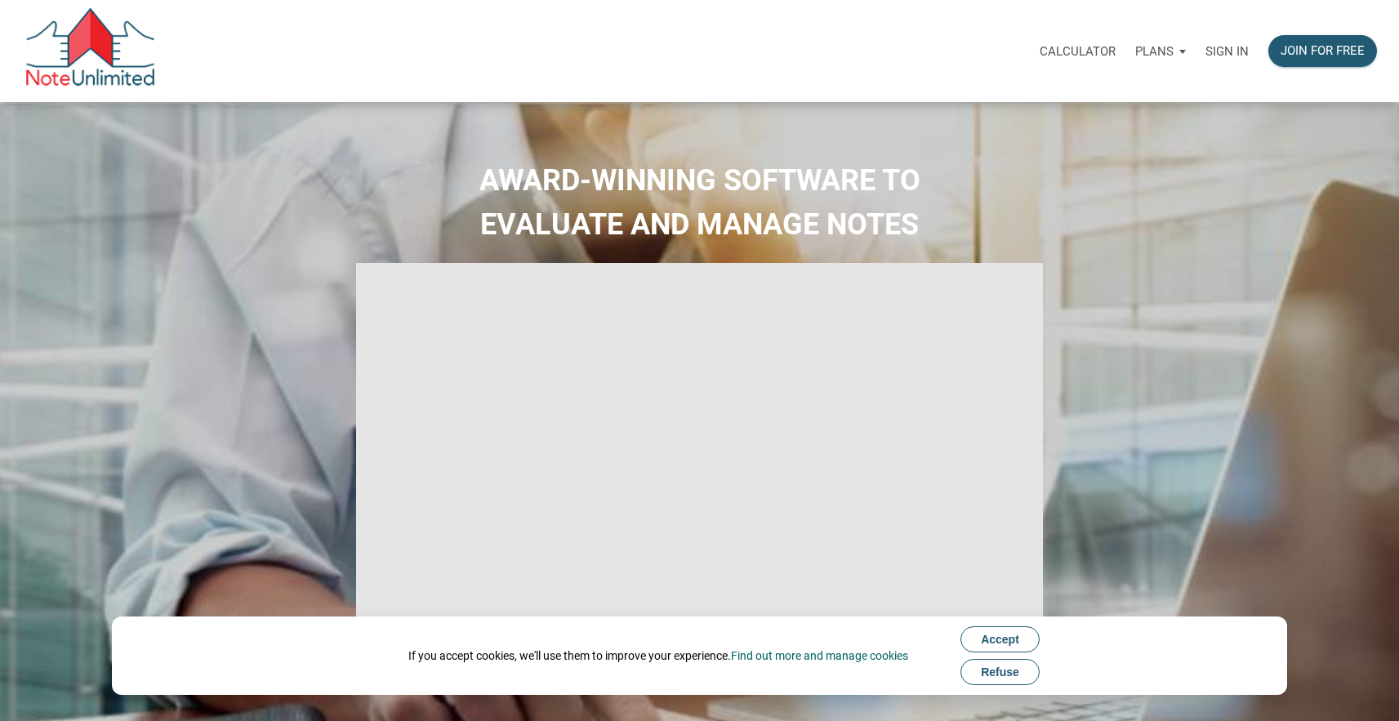
type input "Introduction to new features"
select select
